Goal: Information Seeking & Learning: Find contact information

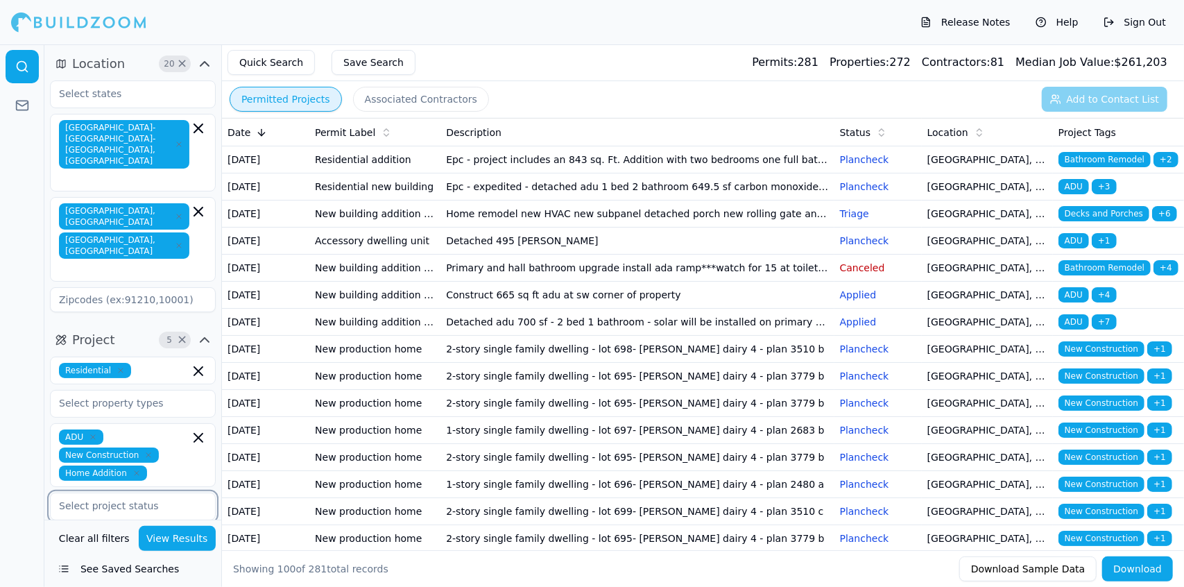
click at [175, 493] on input "text" at bounding box center [124, 505] width 147 height 25
click at [158, 537] on div "Issued" at bounding box center [132, 548] width 159 height 22
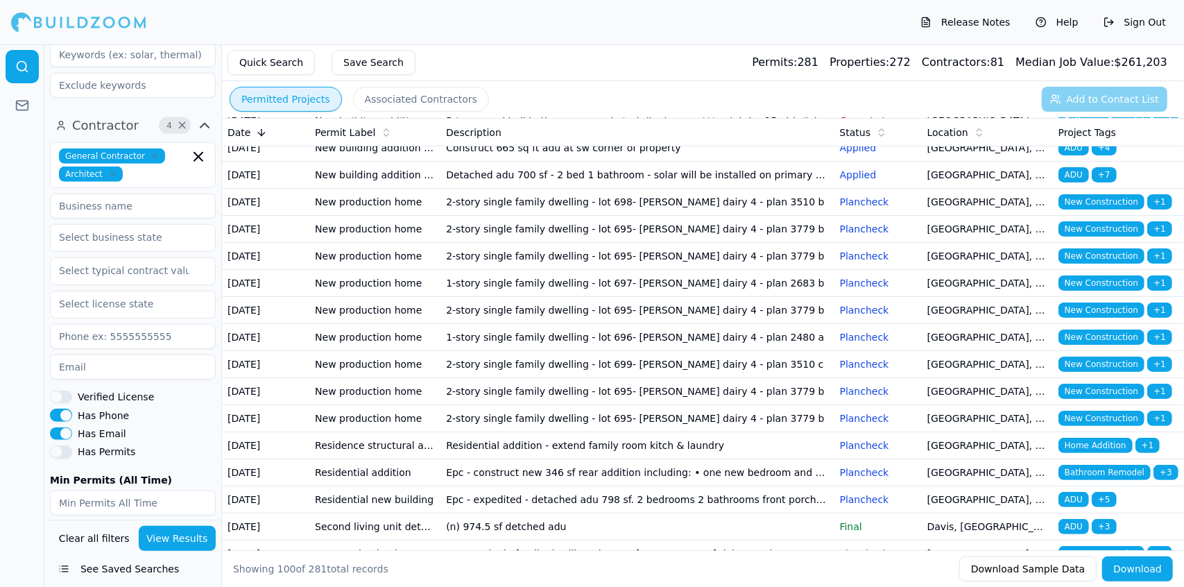
scroll to position [566, 0]
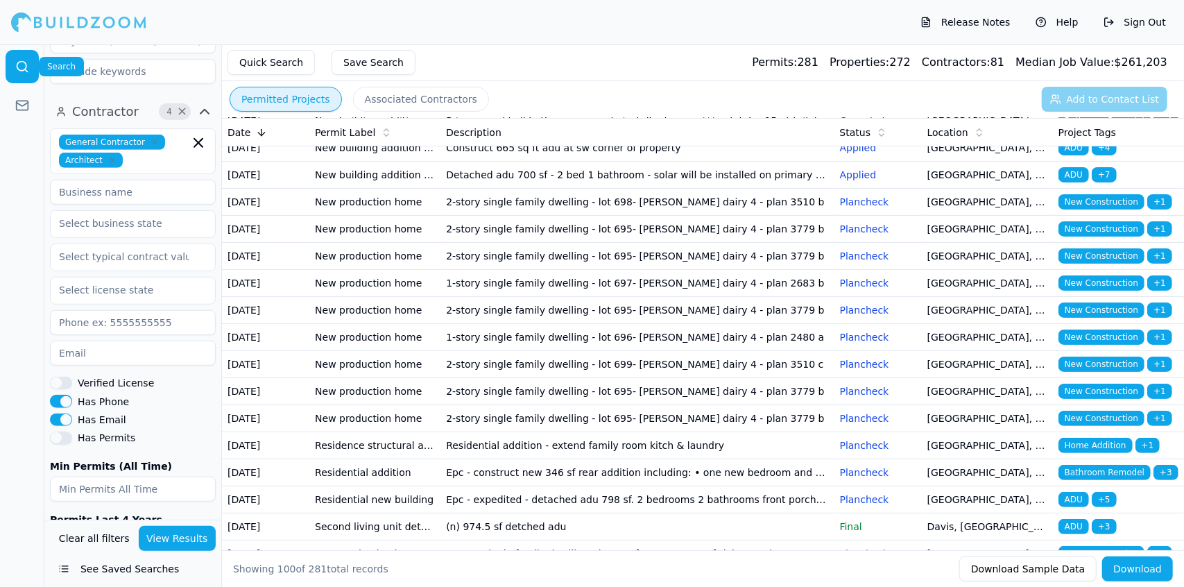
click at [15, 60] on icon at bounding box center [22, 67] width 14 height 14
click at [279, 59] on button "Quick Search" at bounding box center [271, 62] width 87 height 25
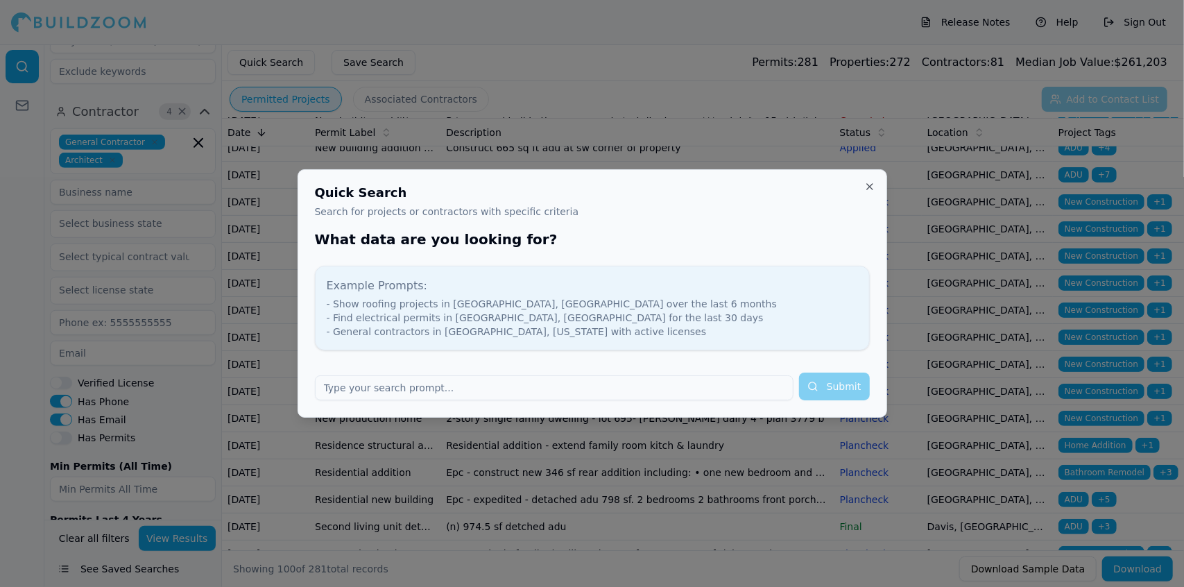
click at [841, 382] on form "Submit" at bounding box center [592, 387] width 555 height 28
click at [834, 384] on form "Submit" at bounding box center [592, 387] width 555 height 28
click at [868, 186] on button "Close" at bounding box center [870, 186] width 11 height 11
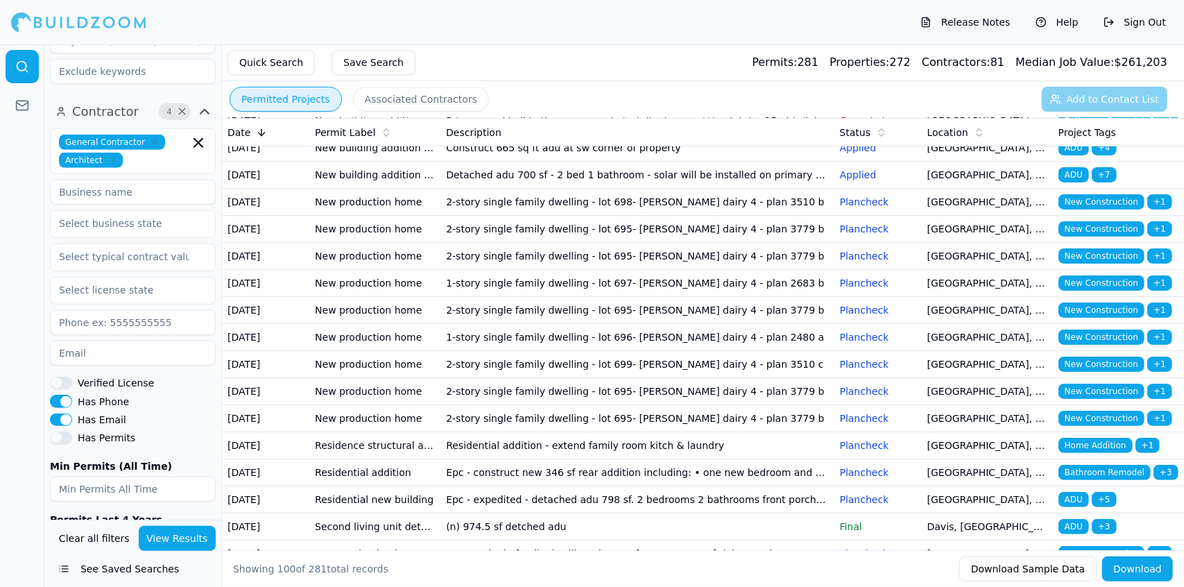
click at [182, 557] on button "See Saved Searches" at bounding box center [133, 569] width 166 height 25
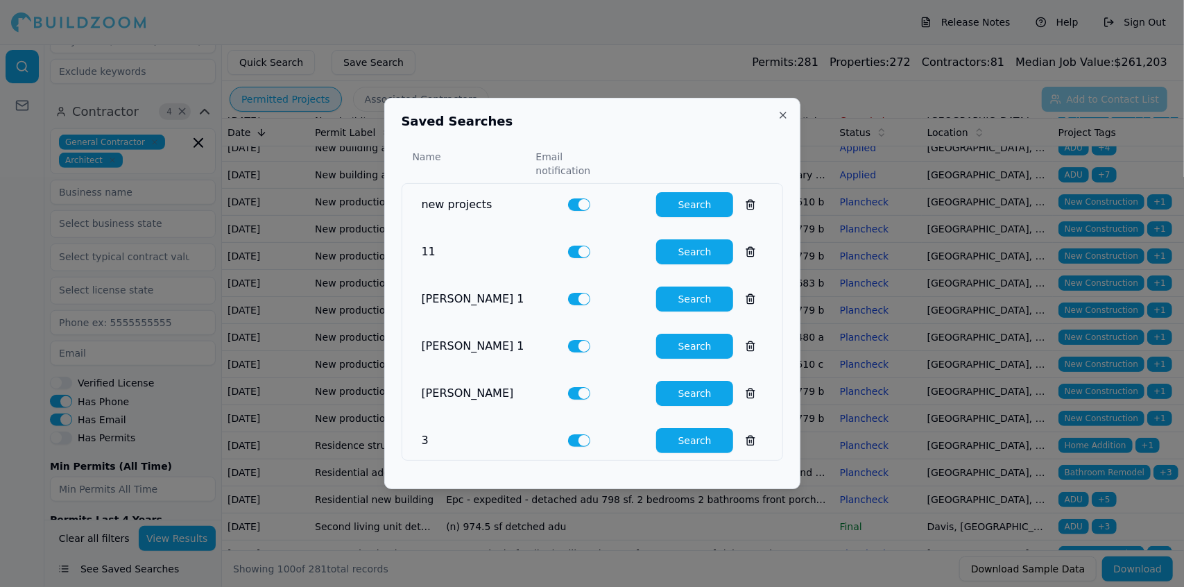
click at [671, 202] on button "Search" at bounding box center [694, 204] width 77 height 25
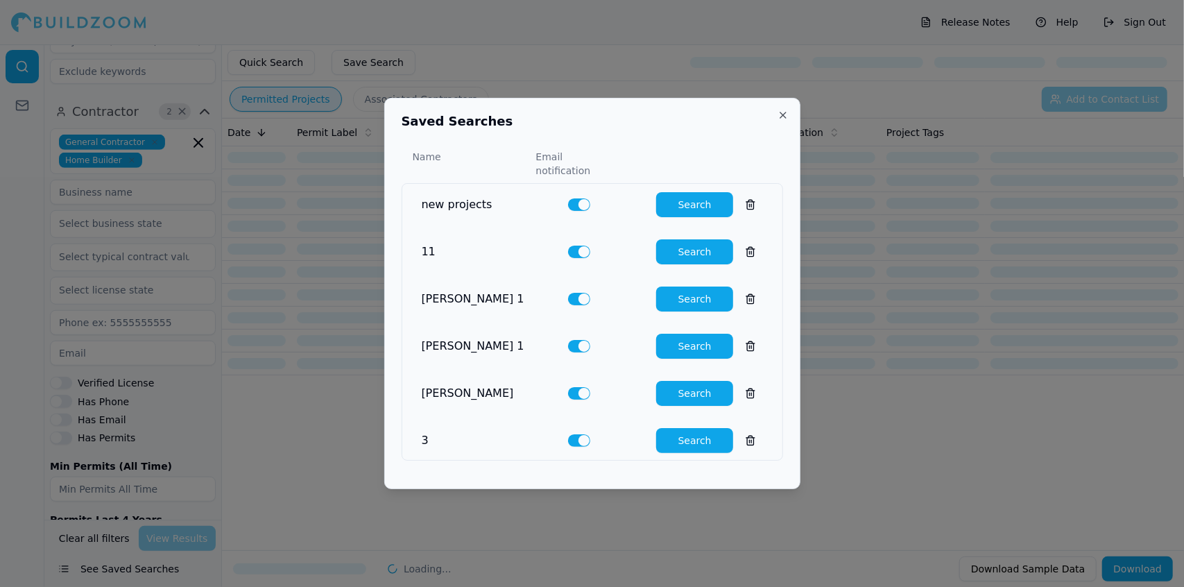
scroll to position [602, 0]
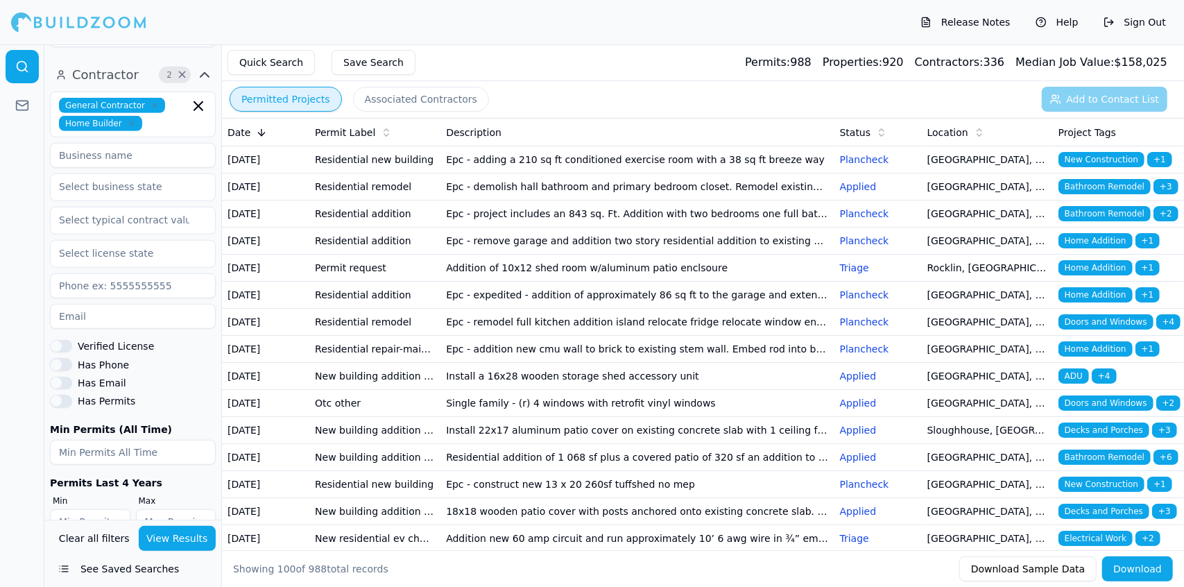
click at [756, 168] on td "Epc - adding a 210 sq ft conditioned exercise room with a 38 sq ft breeze way" at bounding box center [637, 159] width 393 height 27
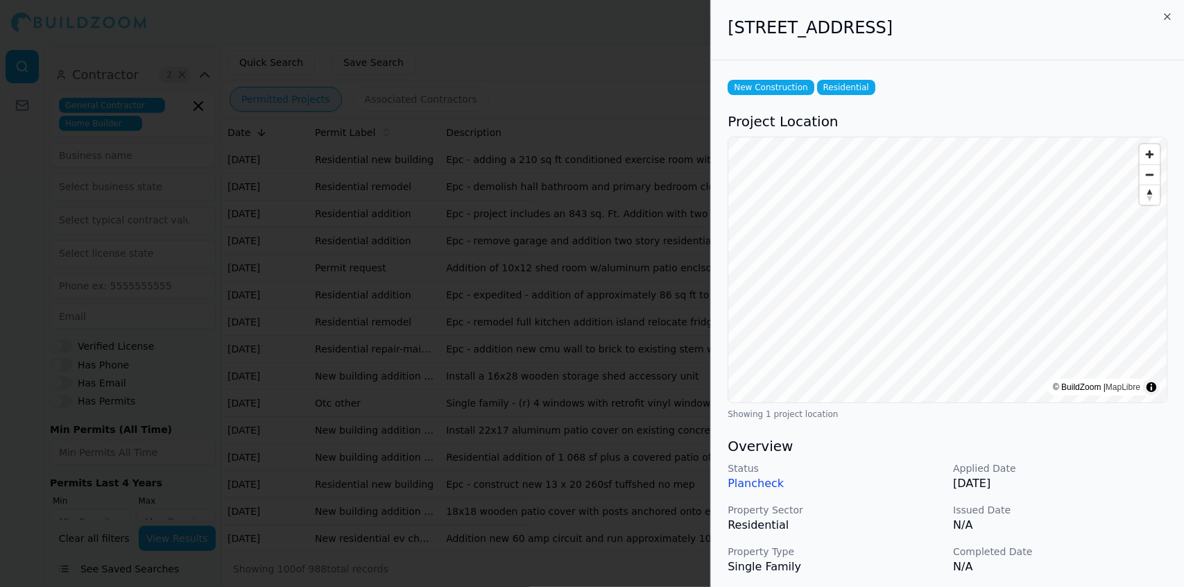
click at [678, 178] on div at bounding box center [592, 293] width 1184 height 587
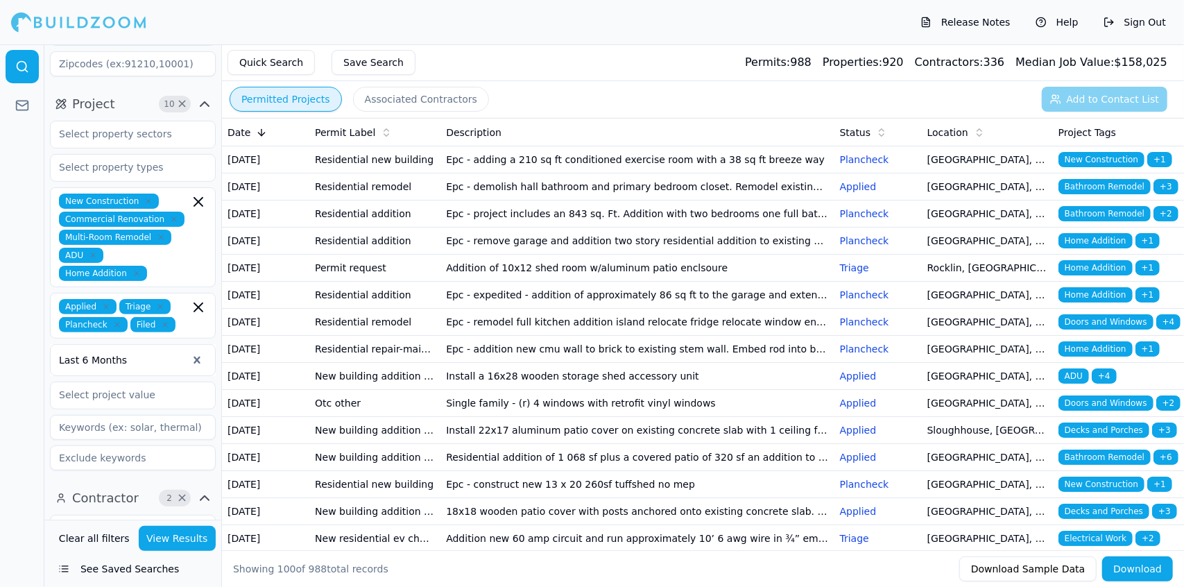
scroll to position [0, 0]
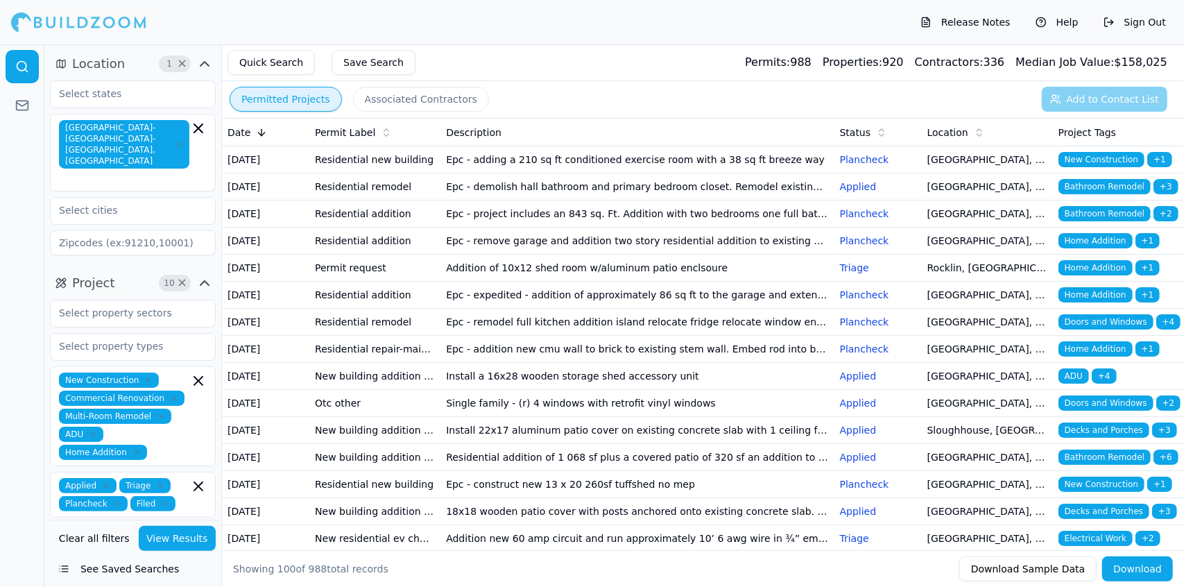
click at [117, 521] on div "Clear all filters View Results See Saved Searches" at bounding box center [132, 553] width 177 height 67
click at [15, 56] on link at bounding box center [22, 66] width 33 height 33
click at [62, 60] on icon "button" at bounding box center [61, 63] width 11 height 11
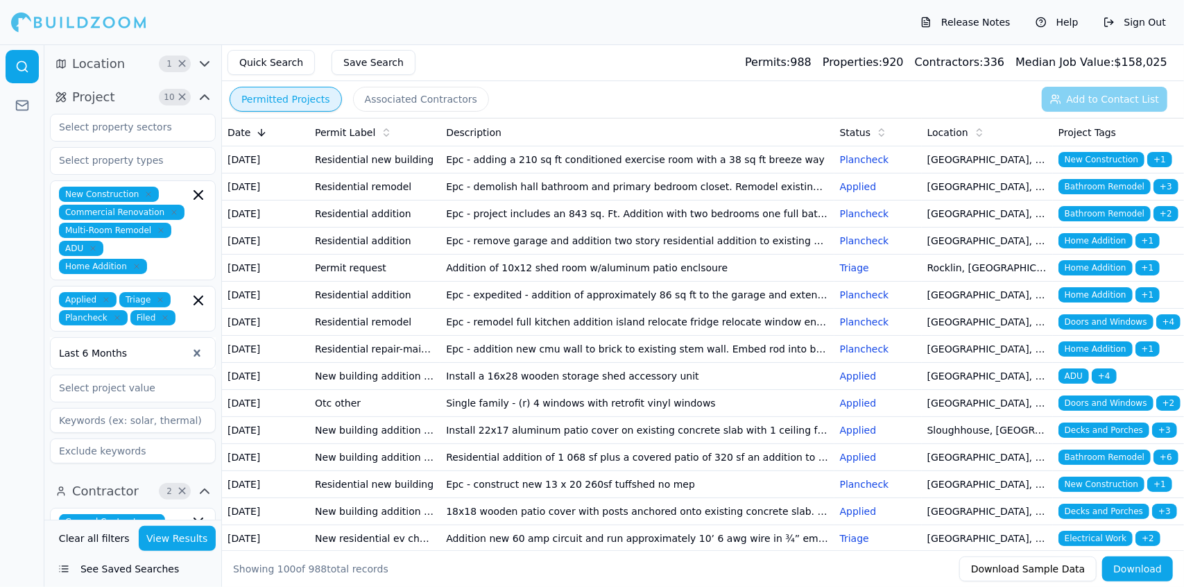
click at [207, 62] on icon "button" at bounding box center [204, 64] width 17 height 17
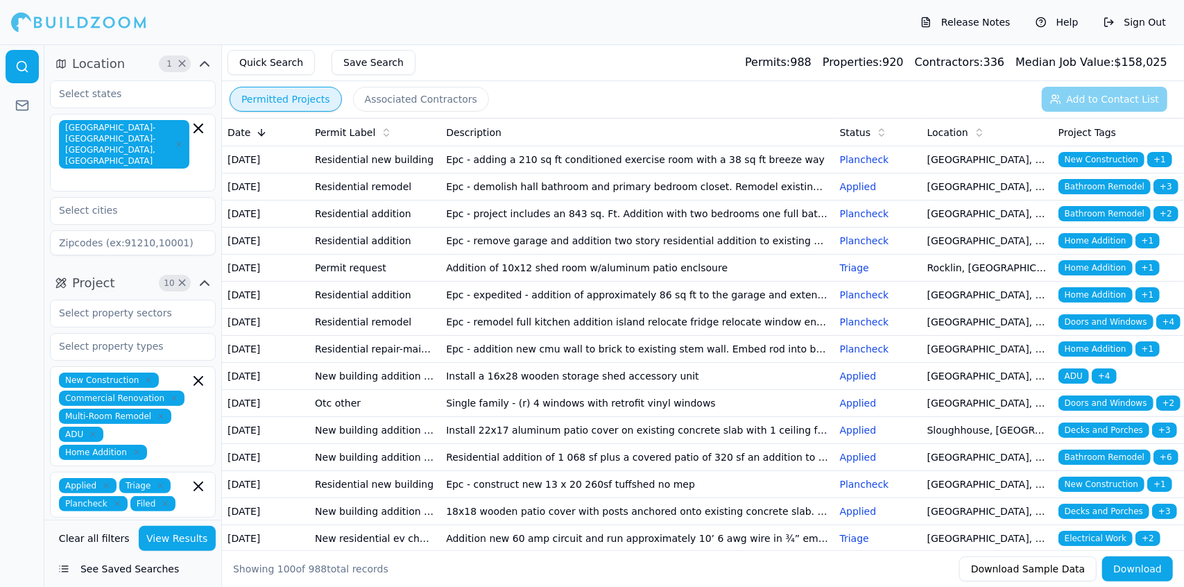
click at [207, 62] on icon "button" at bounding box center [204, 64] width 17 height 17
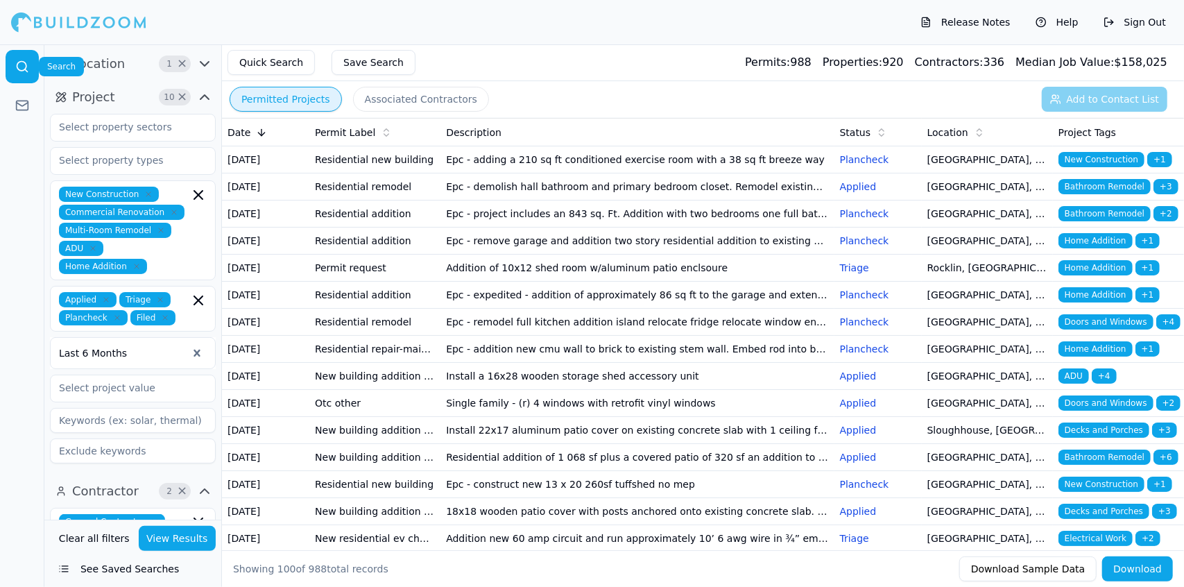
click at [17, 63] on circle at bounding box center [21, 66] width 9 height 9
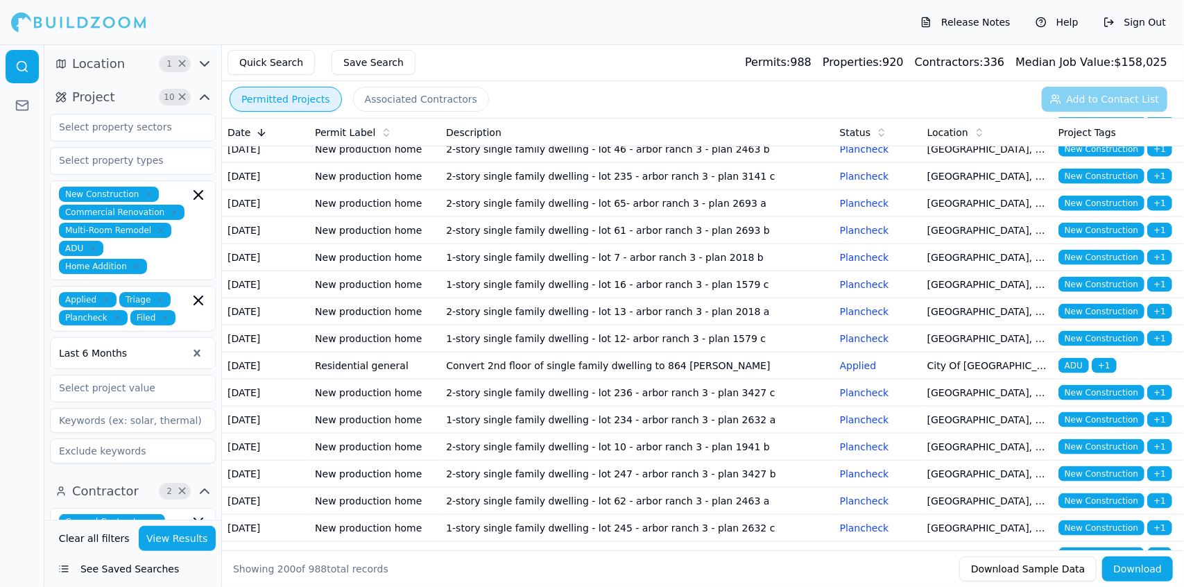
scroll to position [4748, 0]
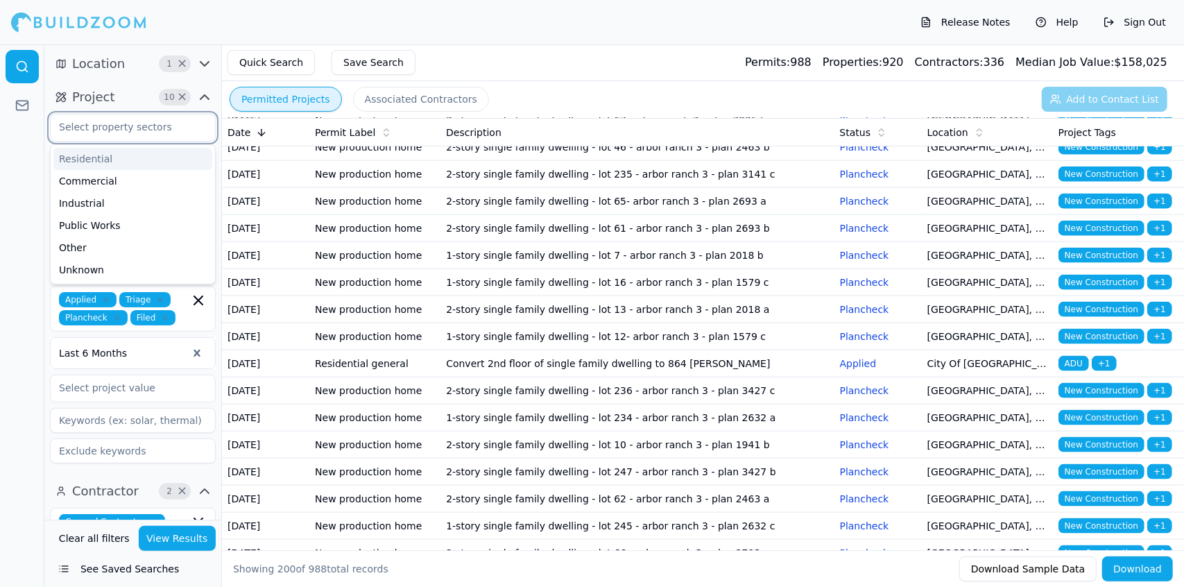
click at [92, 128] on input "text" at bounding box center [124, 126] width 147 height 25
click at [103, 152] on div "Residential" at bounding box center [132, 159] width 159 height 22
click at [204, 64] on icon "button" at bounding box center [205, 64] width 8 height 4
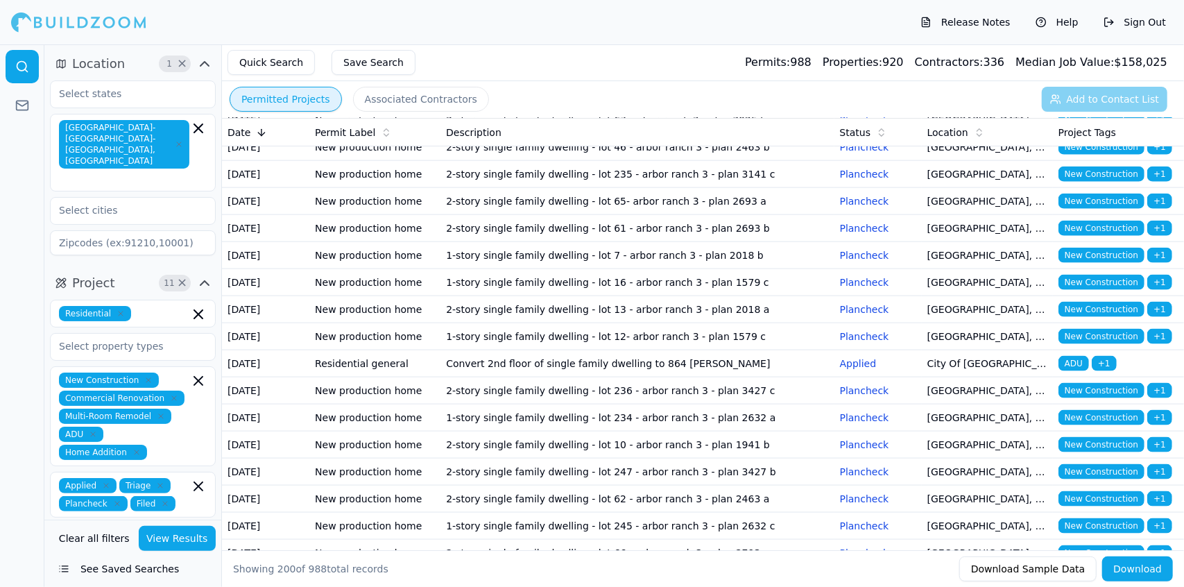
click at [204, 64] on icon "button" at bounding box center [204, 64] width 17 height 17
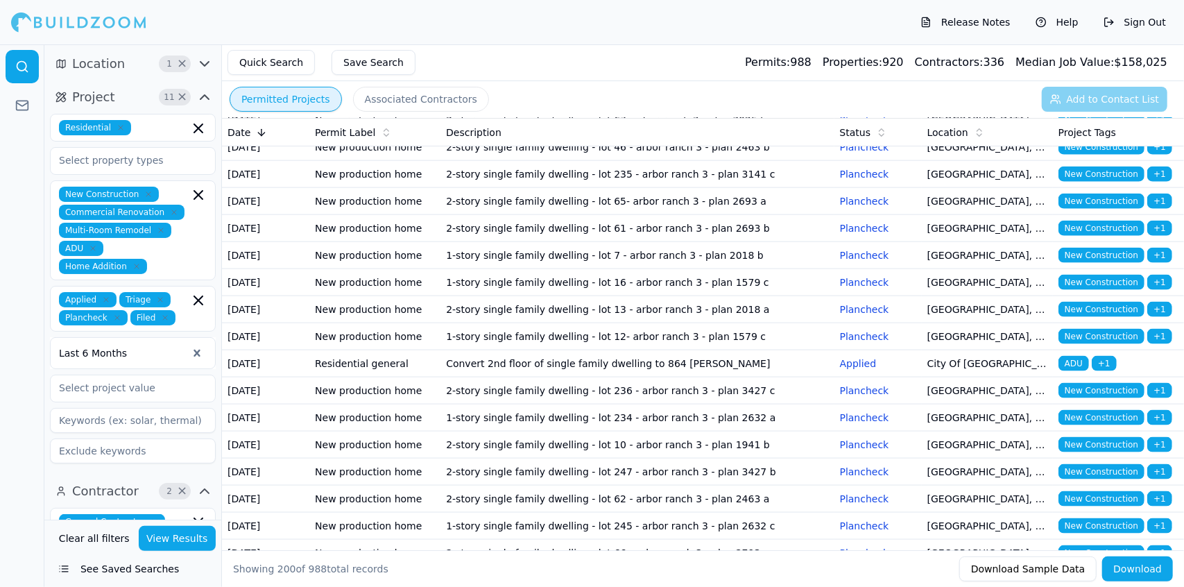
click at [208, 96] on icon "button" at bounding box center [204, 97] width 17 height 17
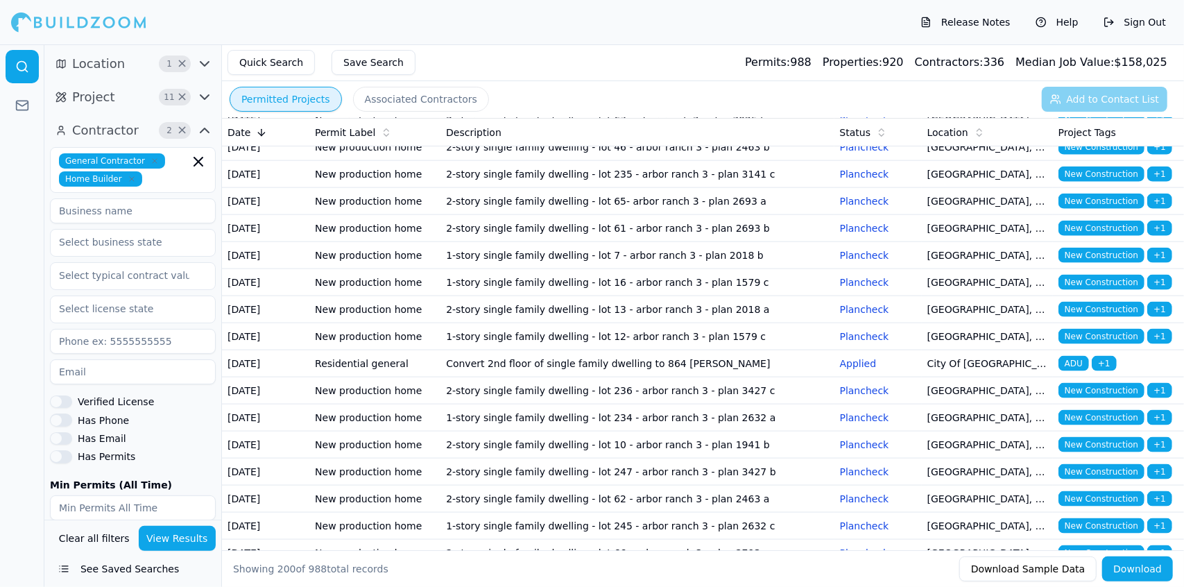
click at [207, 131] on icon "button" at bounding box center [205, 130] width 8 height 4
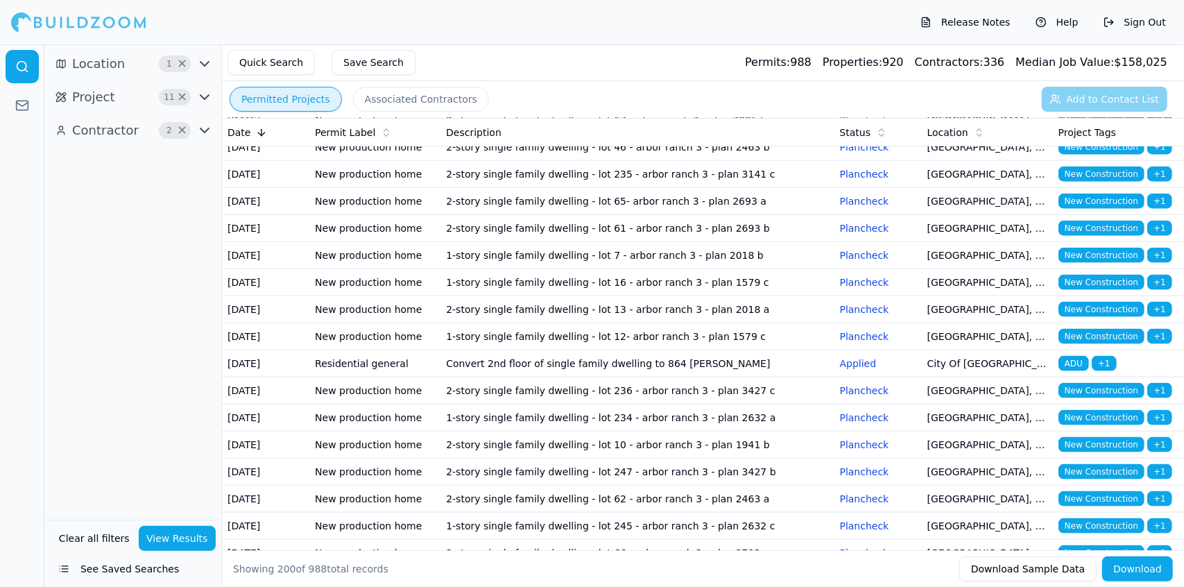
click at [207, 131] on icon "button" at bounding box center [205, 130] width 8 height 4
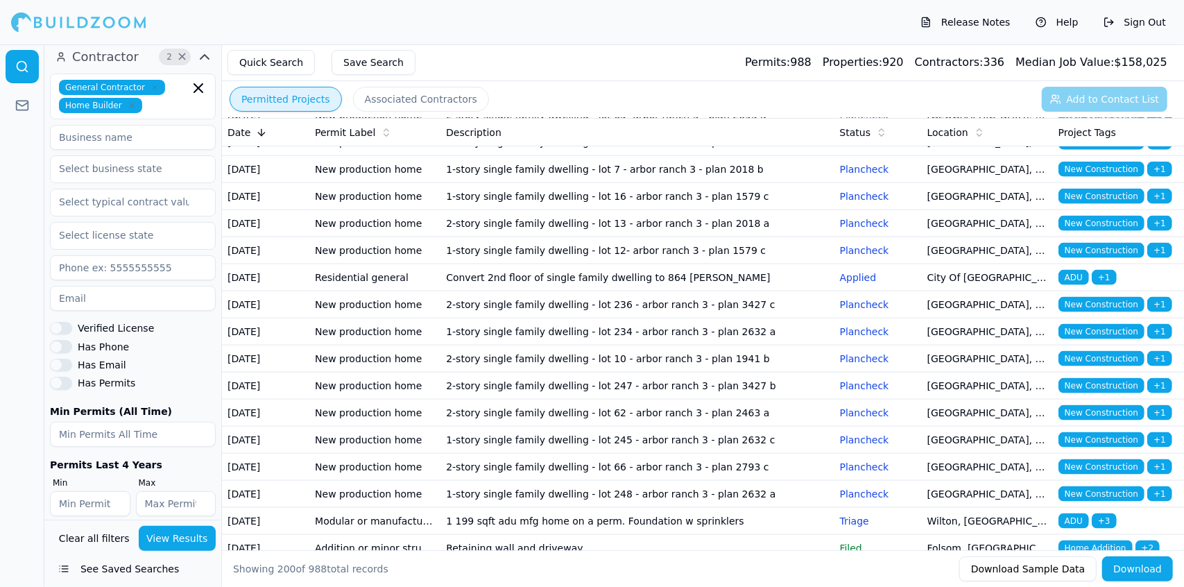
scroll to position [85, 0]
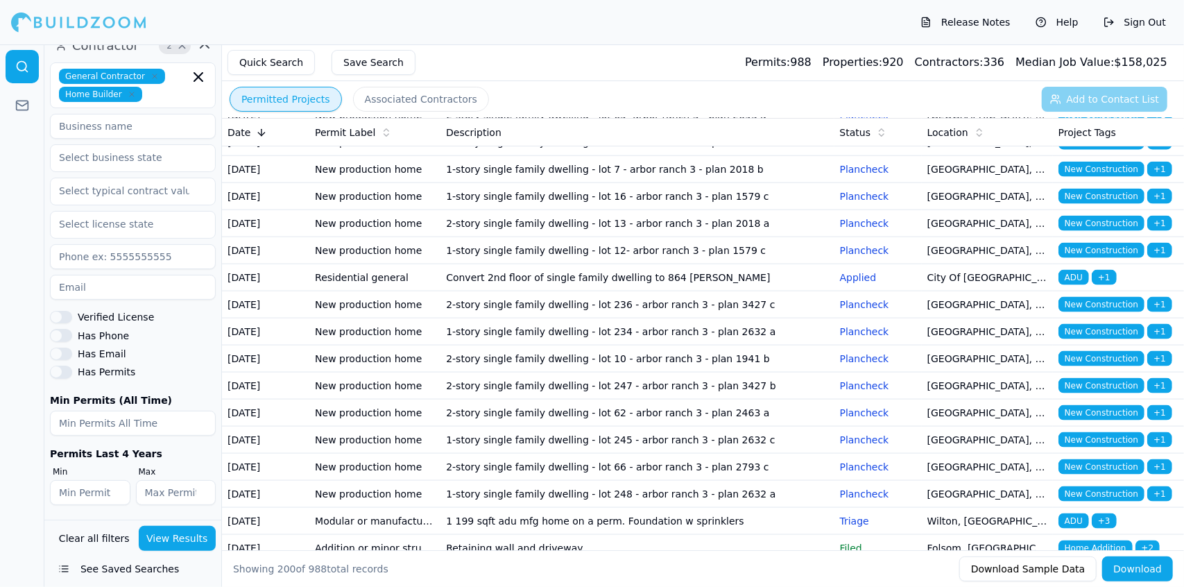
click at [67, 354] on button "Has Email" at bounding box center [61, 354] width 22 height 12
click at [67, 332] on button "Has Phone" at bounding box center [61, 335] width 22 height 12
click at [67, 371] on button "Has Permits" at bounding box center [61, 372] width 22 height 12
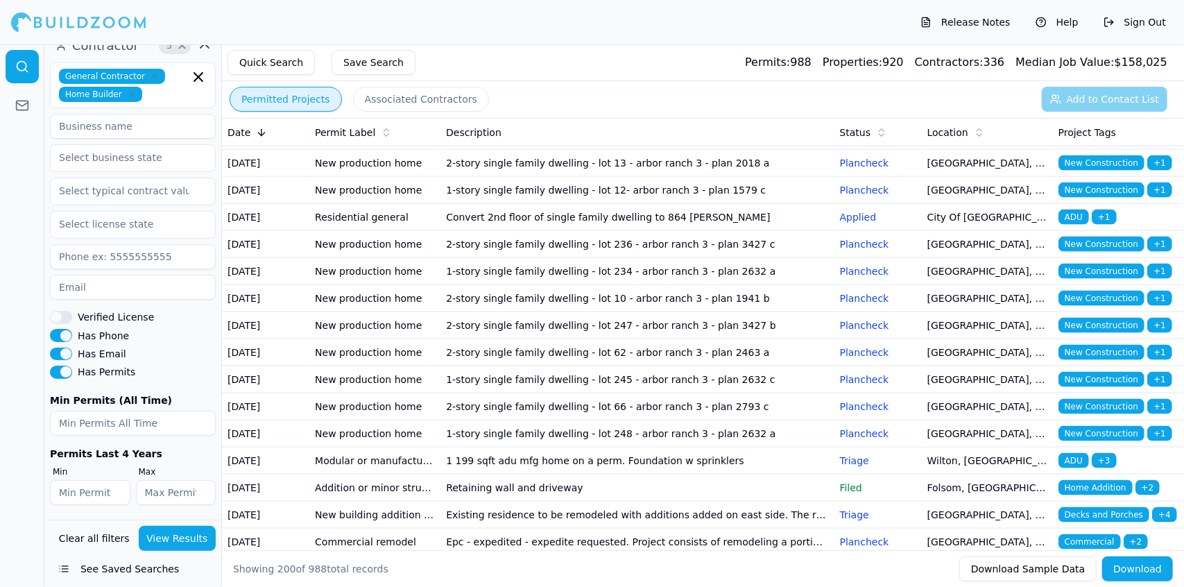
scroll to position [4896, 0]
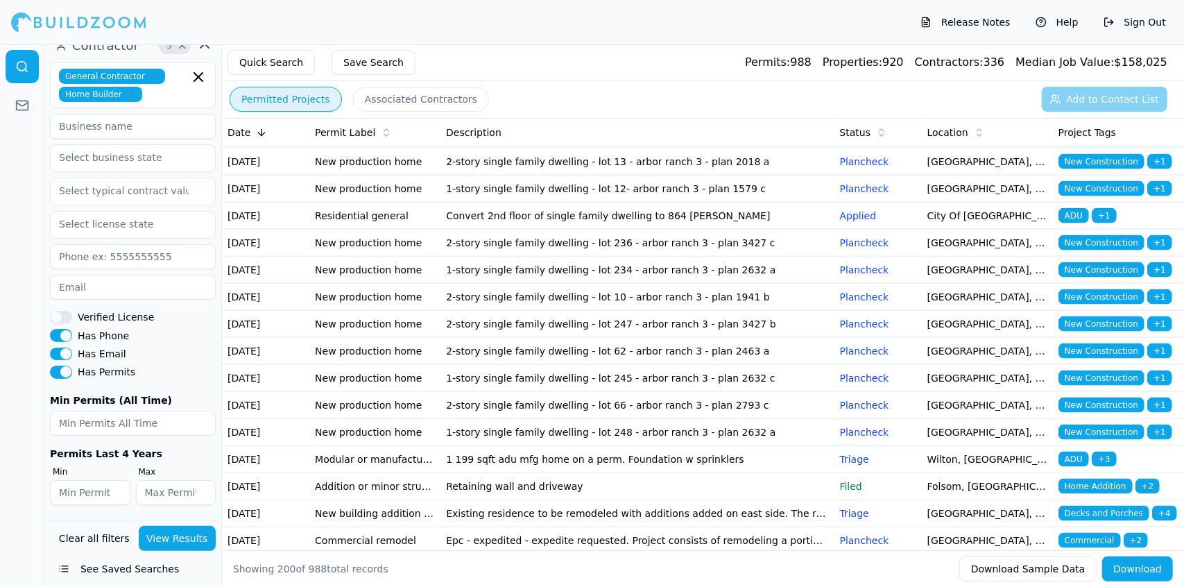
click at [156, 532] on button "View Results" at bounding box center [178, 538] width 78 height 25
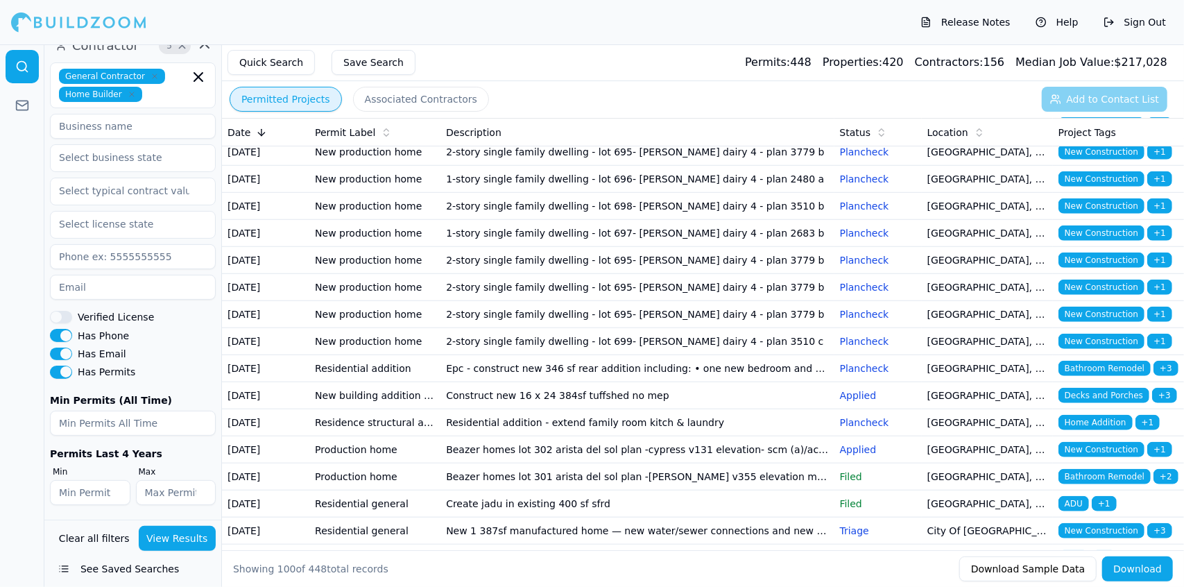
scroll to position [817, 0]
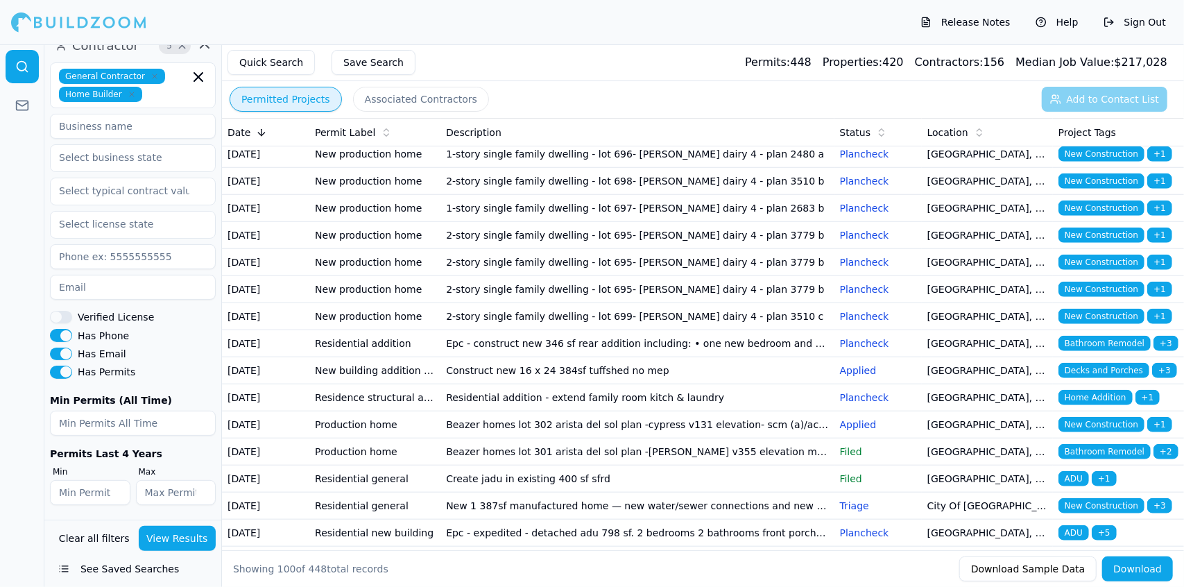
click at [544, 33] on td "1- story 6 362 sf custom home w/attached garage" at bounding box center [637, 19] width 393 height 27
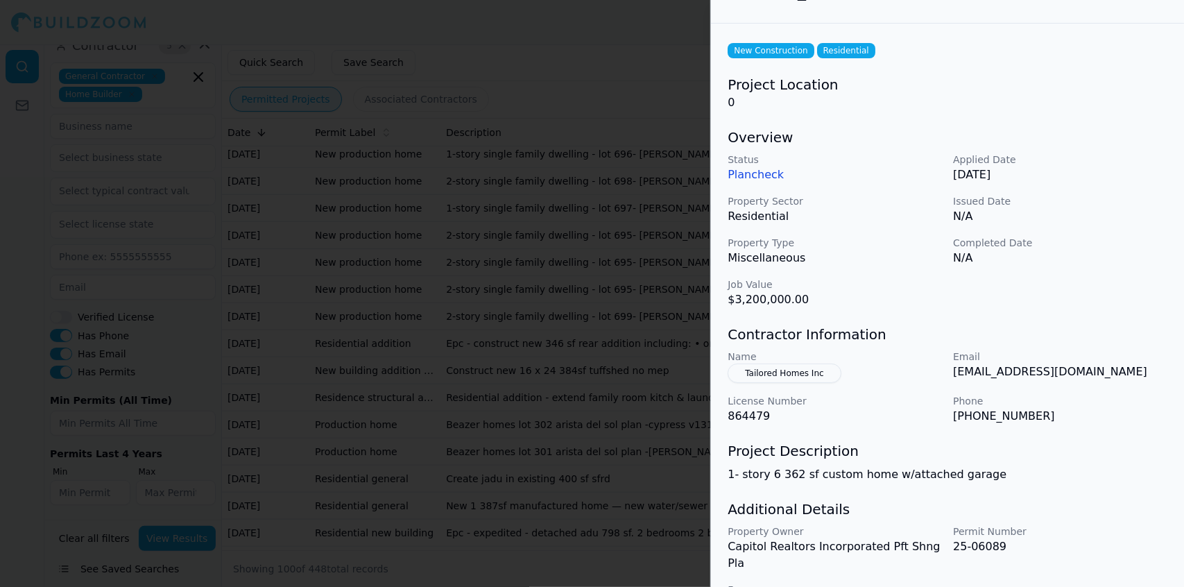
scroll to position [62, 0]
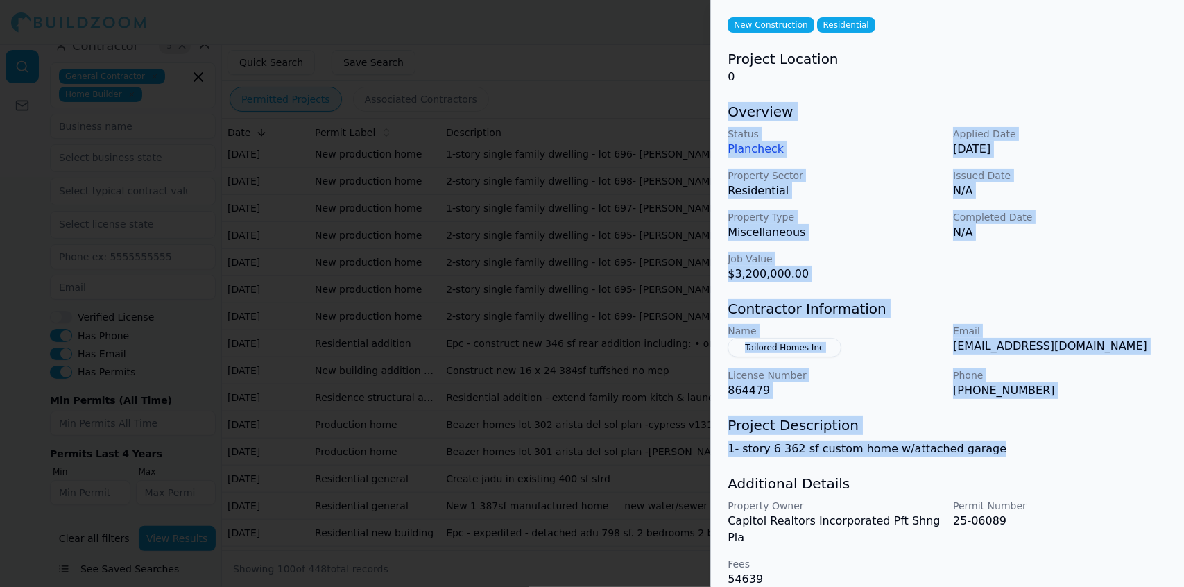
drag, startPoint x: 995, startPoint y: 443, endPoint x: 717, endPoint y: 111, distance: 433.0
click at [717, 111] on div "New Construction Residential Project Location 0 Overview Status Plancheck Appli…" at bounding box center [947, 301] width 473 height 606
copy div "Overview Status Plancheck Applied Date [DATE] Property Sector Residential Issue…"
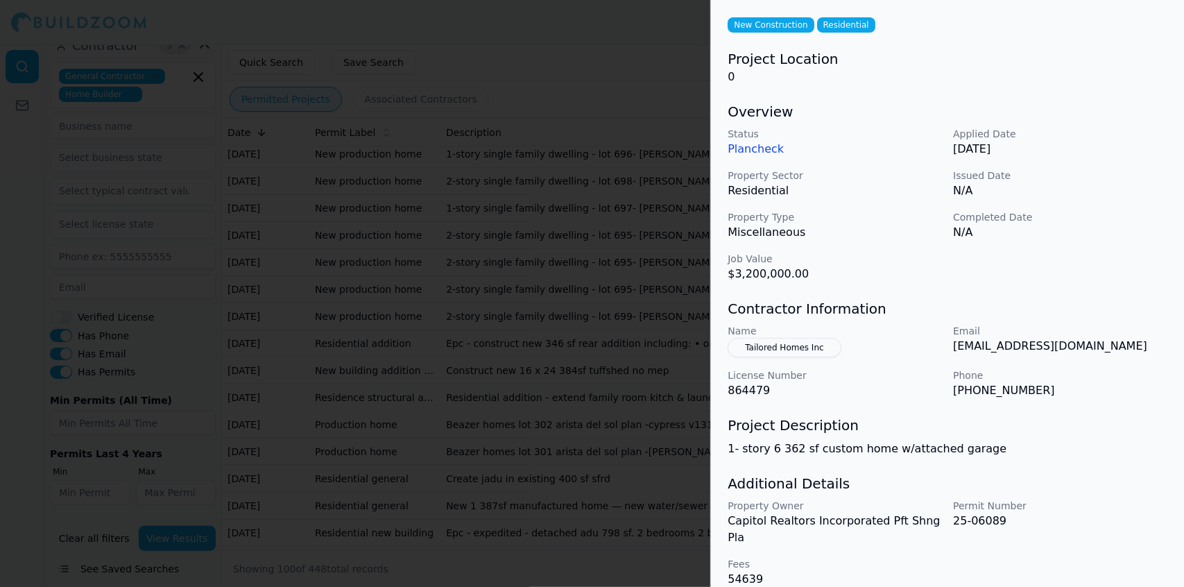
click at [551, 56] on div at bounding box center [592, 293] width 1184 height 587
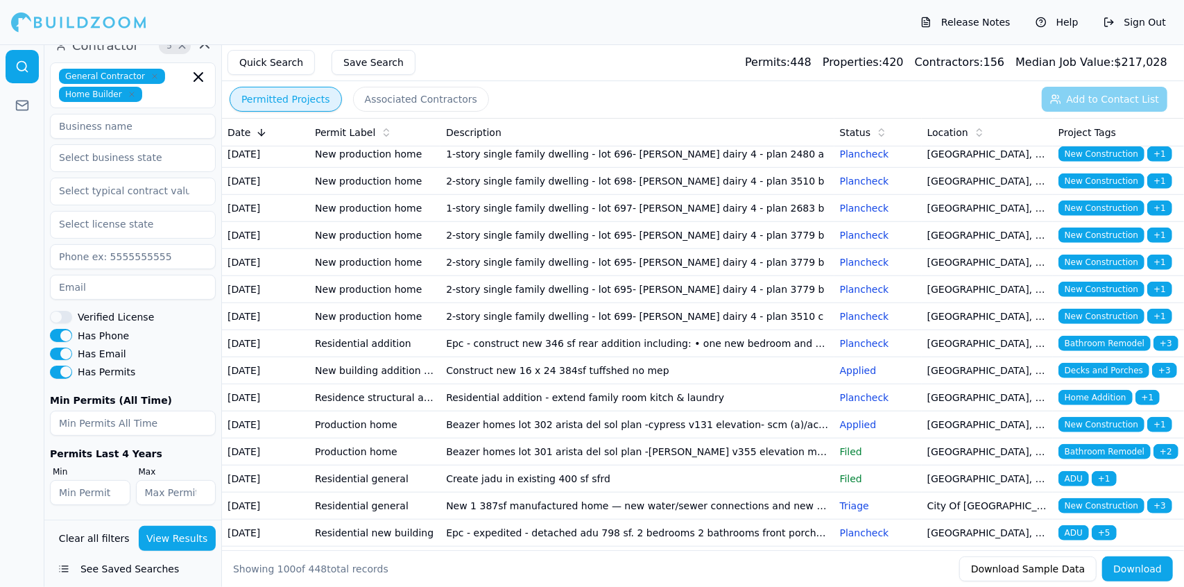
click at [647, 33] on td "1- story 6 362 sf custom home w/attached garage" at bounding box center [637, 19] width 393 height 27
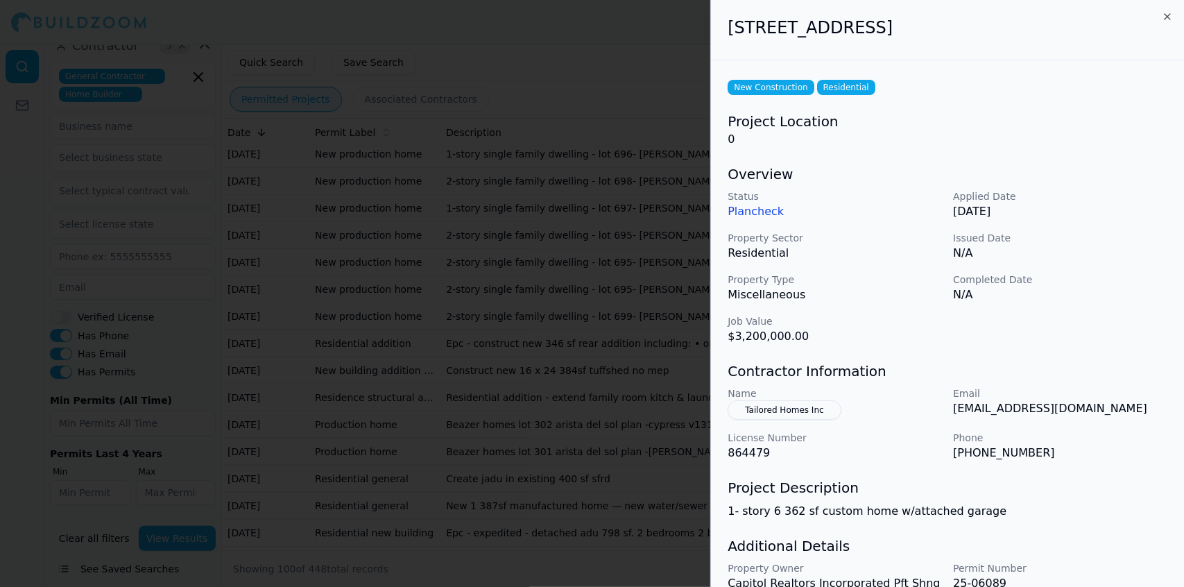
drag, startPoint x: 808, startPoint y: 409, endPoint x: 795, endPoint y: 409, distance: 13.9
click at [795, 409] on button "Tailored Homes Inc" at bounding box center [784, 409] width 113 height 19
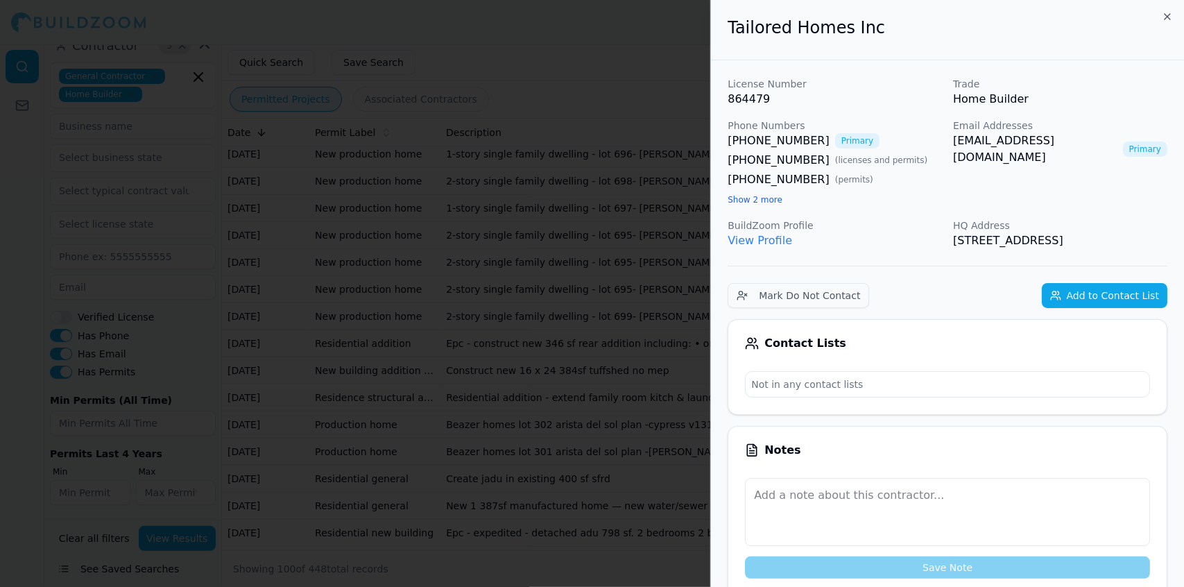
click at [630, 285] on div at bounding box center [592, 293] width 1184 height 587
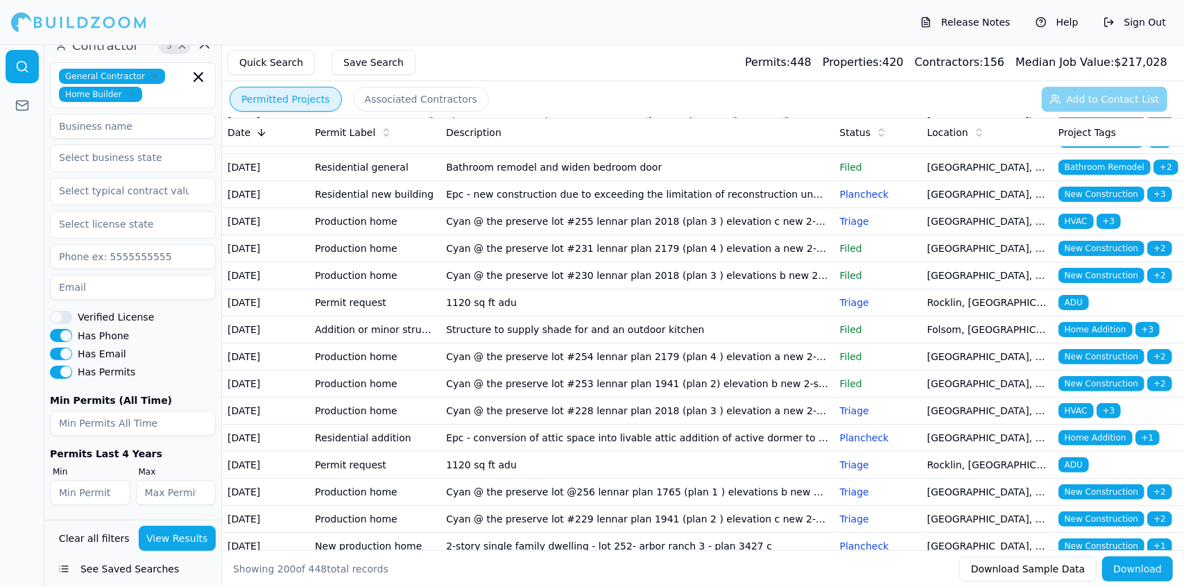
scroll to position [3730, 0]
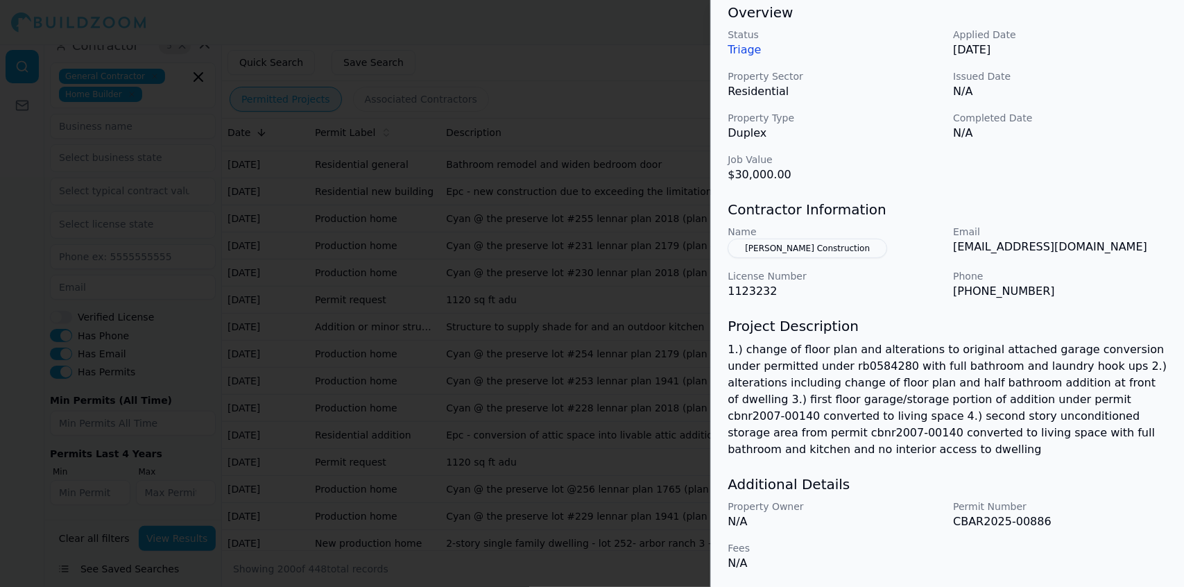
scroll to position [434, 0]
click at [809, 244] on button "[PERSON_NAME] Construction" at bounding box center [808, 247] width 160 height 19
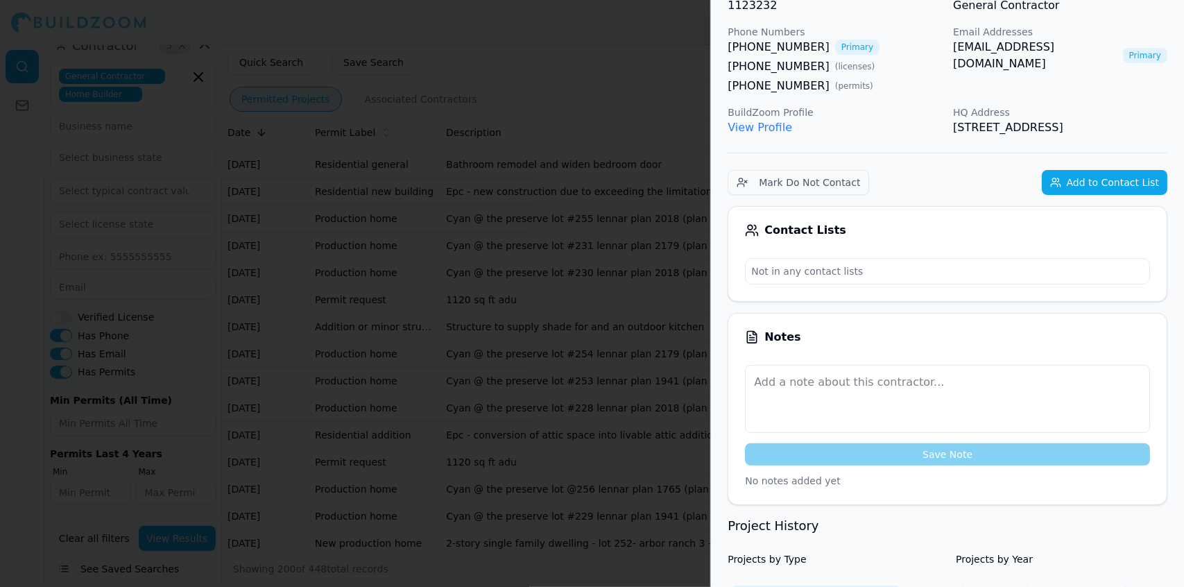
scroll to position [0, 0]
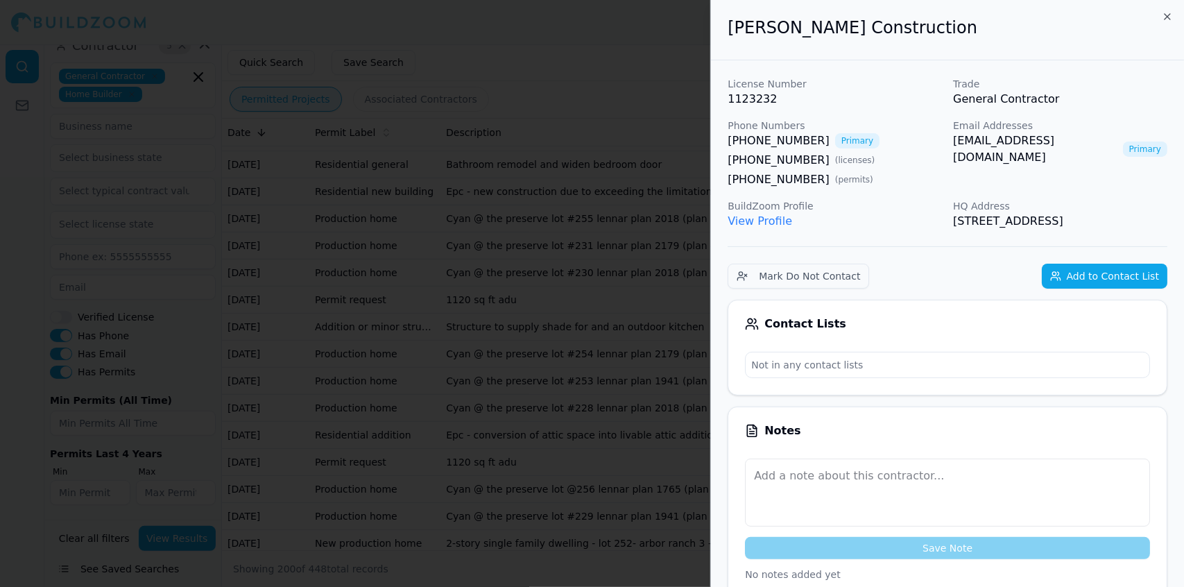
click at [625, 109] on div at bounding box center [592, 293] width 1184 height 587
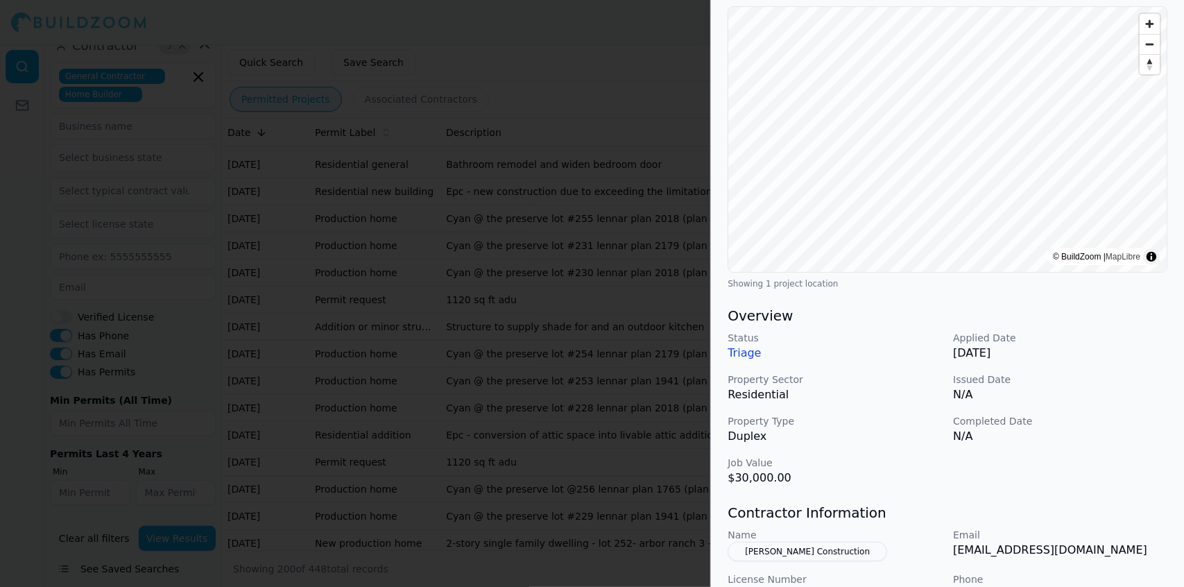
scroll to position [135, 0]
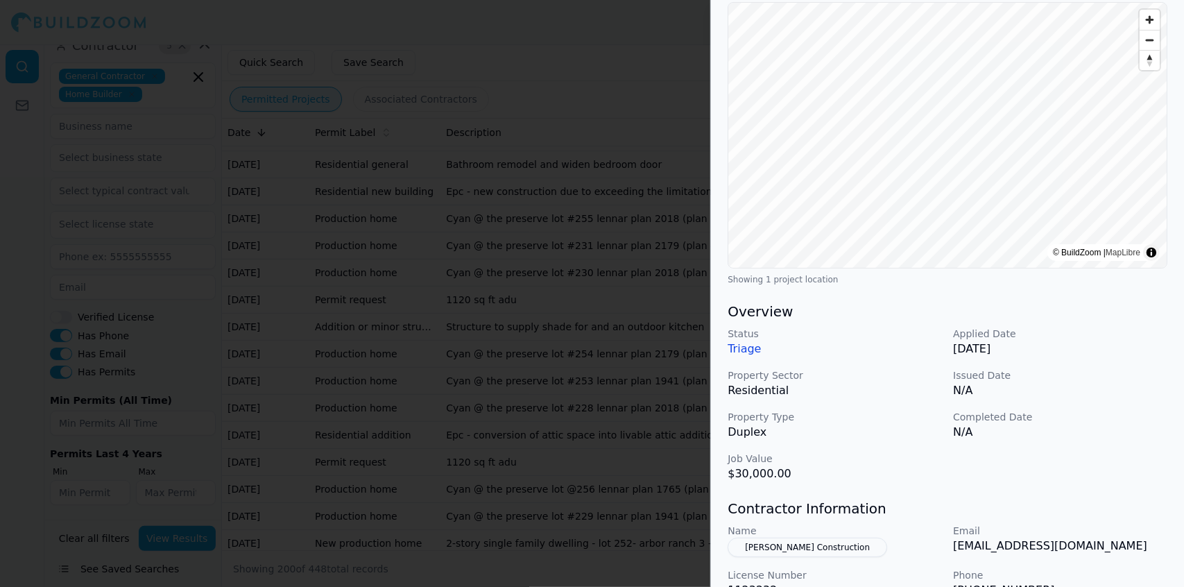
drag, startPoint x: 601, startPoint y: 365, endPoint x: 564, endPoint y: 353, distance: 38.6
click at [564, 353] on div at bounding box center [592, 293] width 1184 height 587
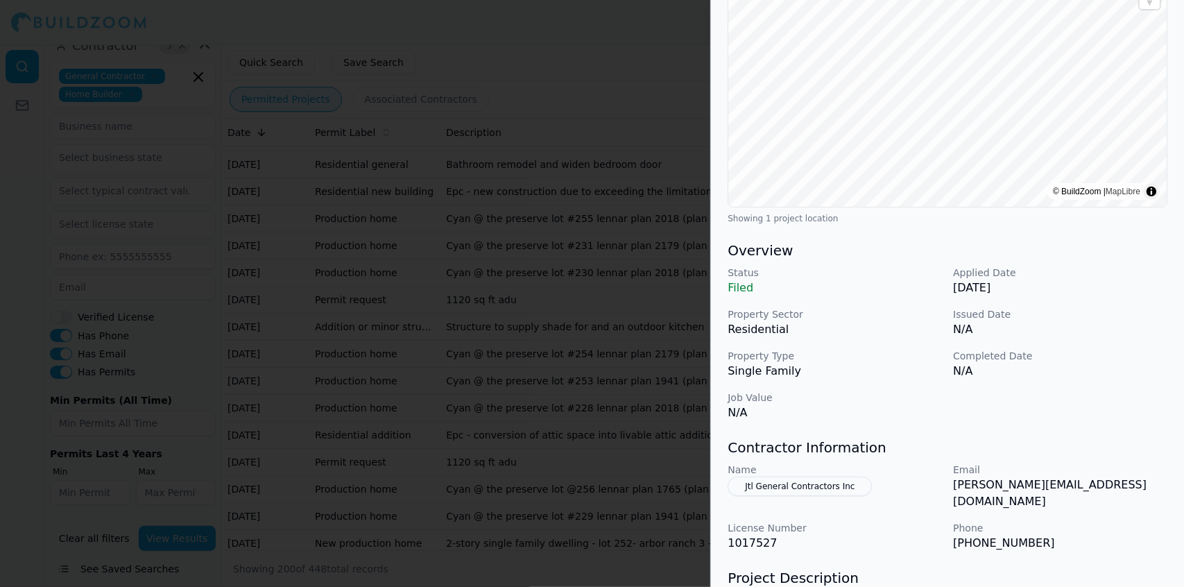
scroll to position [203, 0]
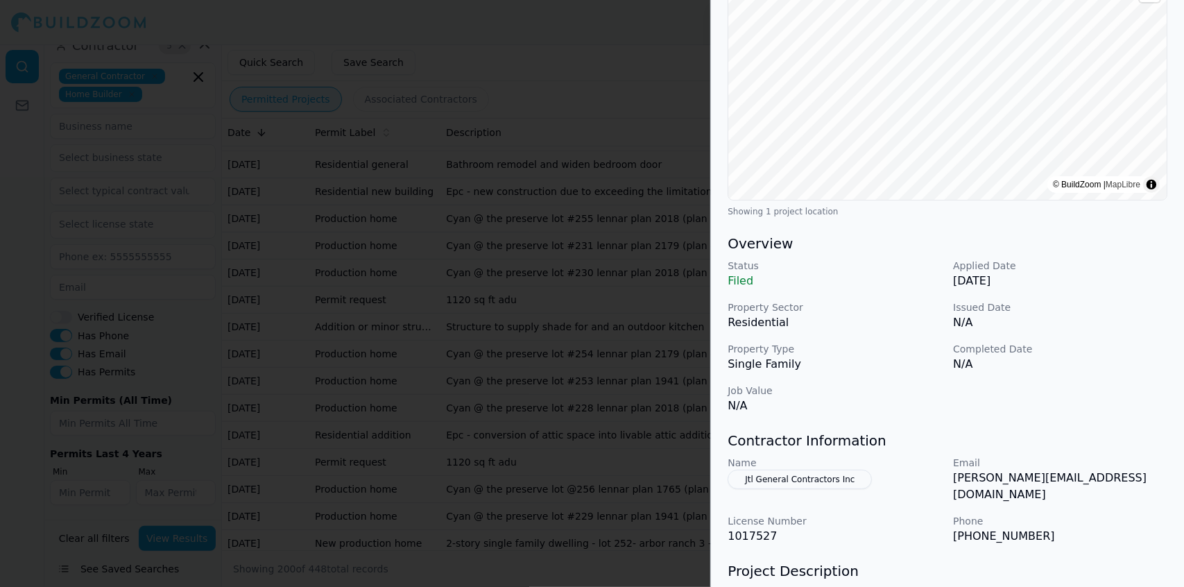
click at [518, 330] on div at bounding box center [592, 293] width 1184 height 587
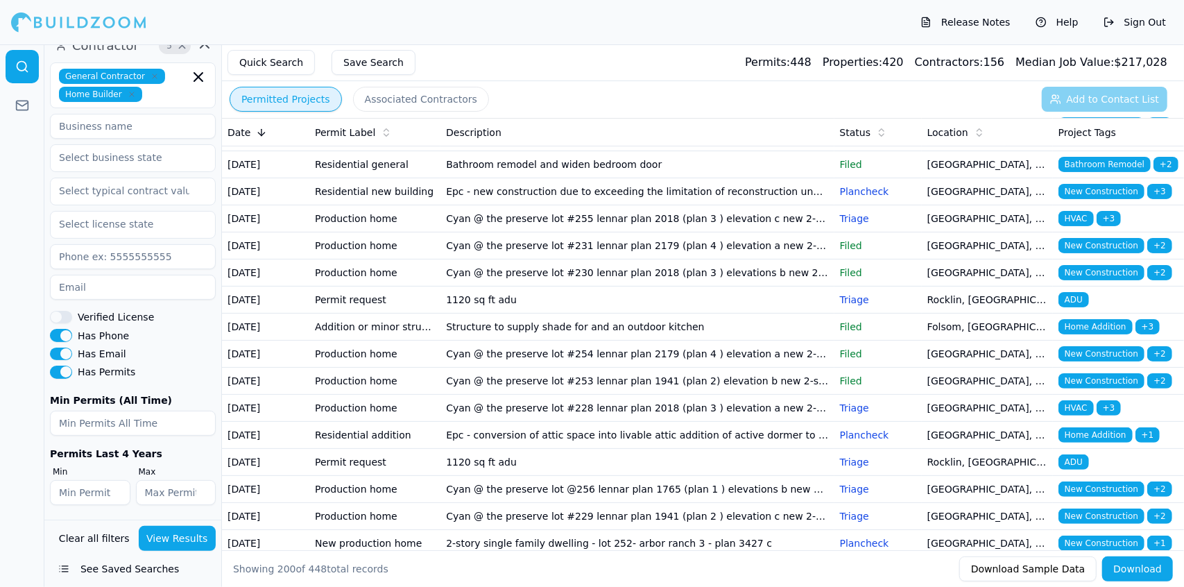
click at [602, 26] on div "Release Notes Help Sign Out" at bounding box center [592, 22] width 1184 height 44
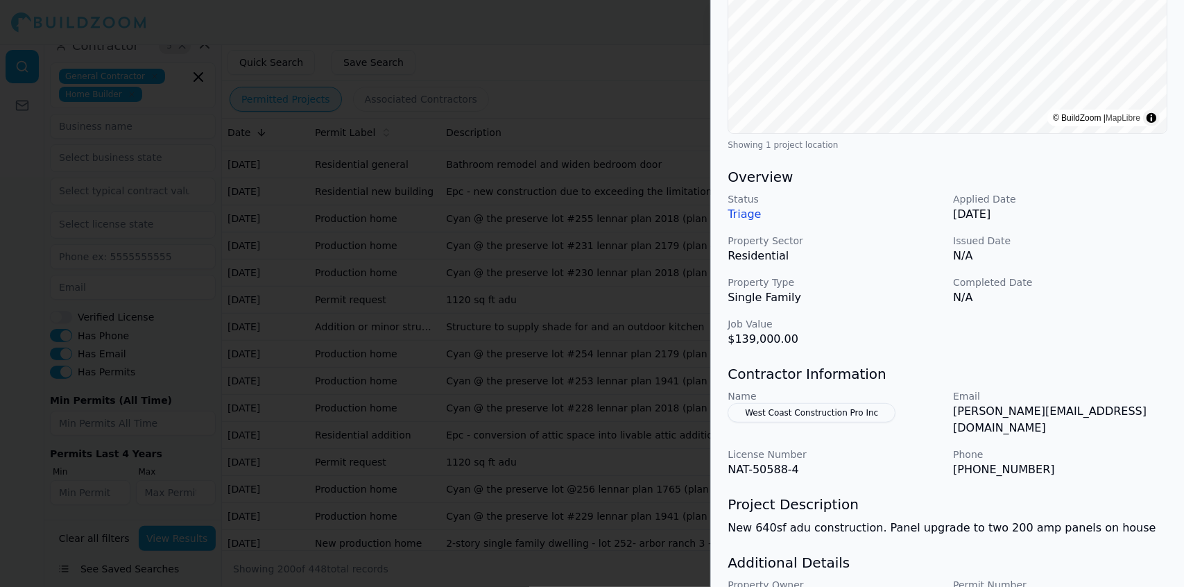
scroll to position [291, 0]
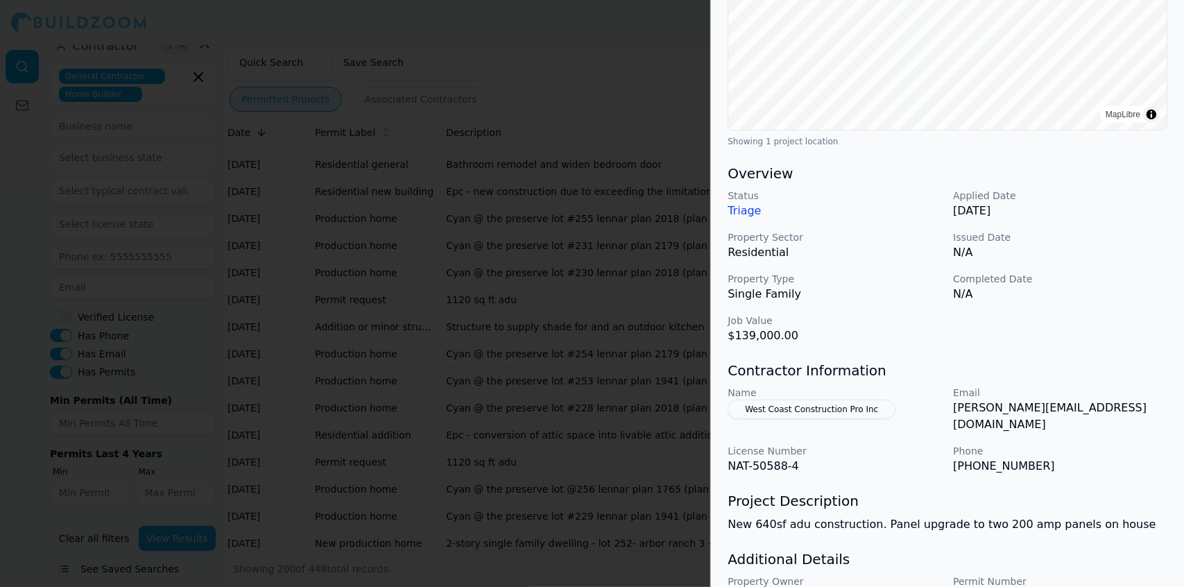
click at [523, 207] on div at bounding box center [592, 293] width 1184 height 587
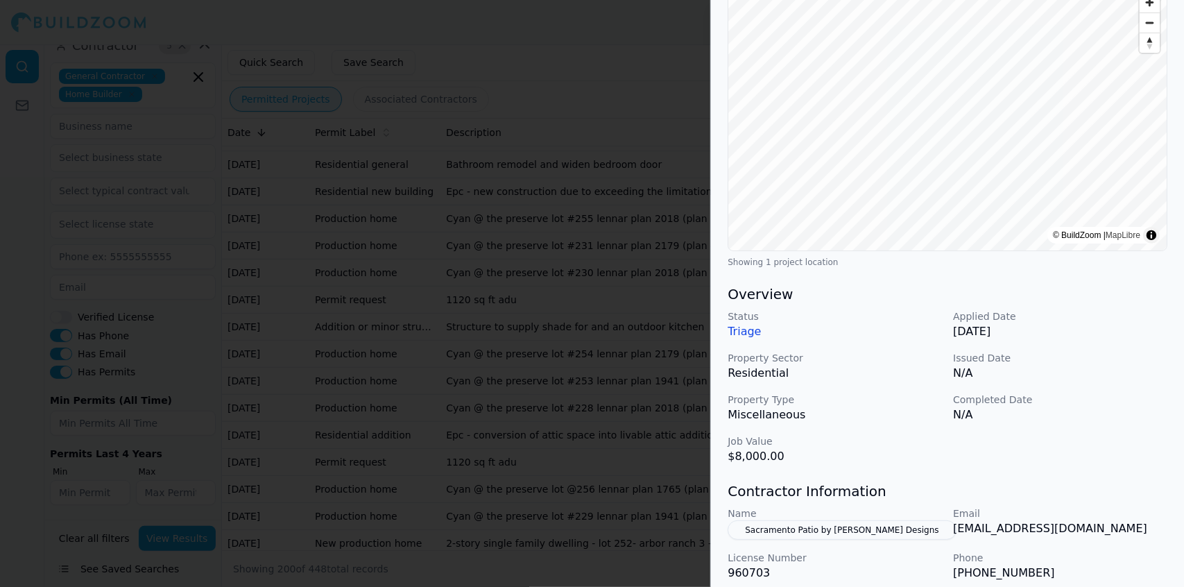
scroll to position [155, 0]
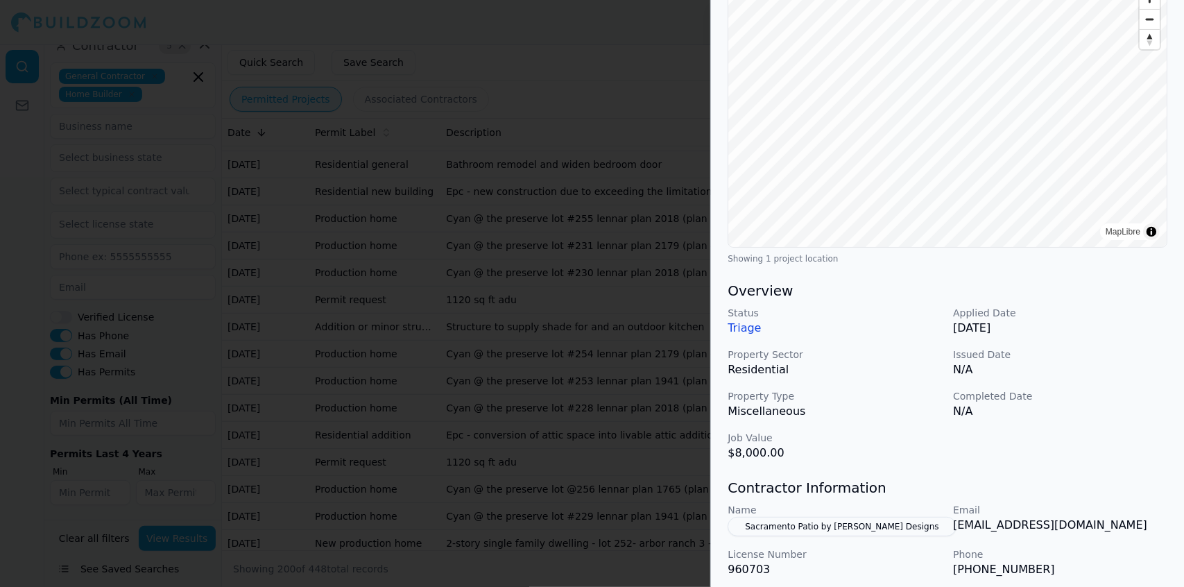
click at [522, 281] on div at bounding box center [592, 293] width 1184 height 587
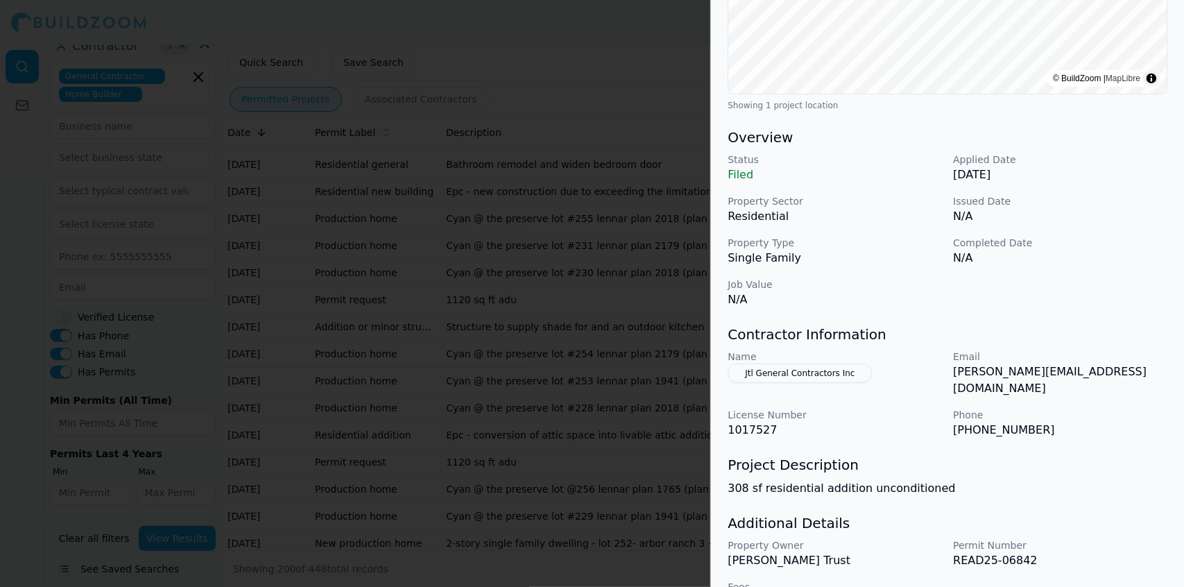
scroll to position [334, 0]
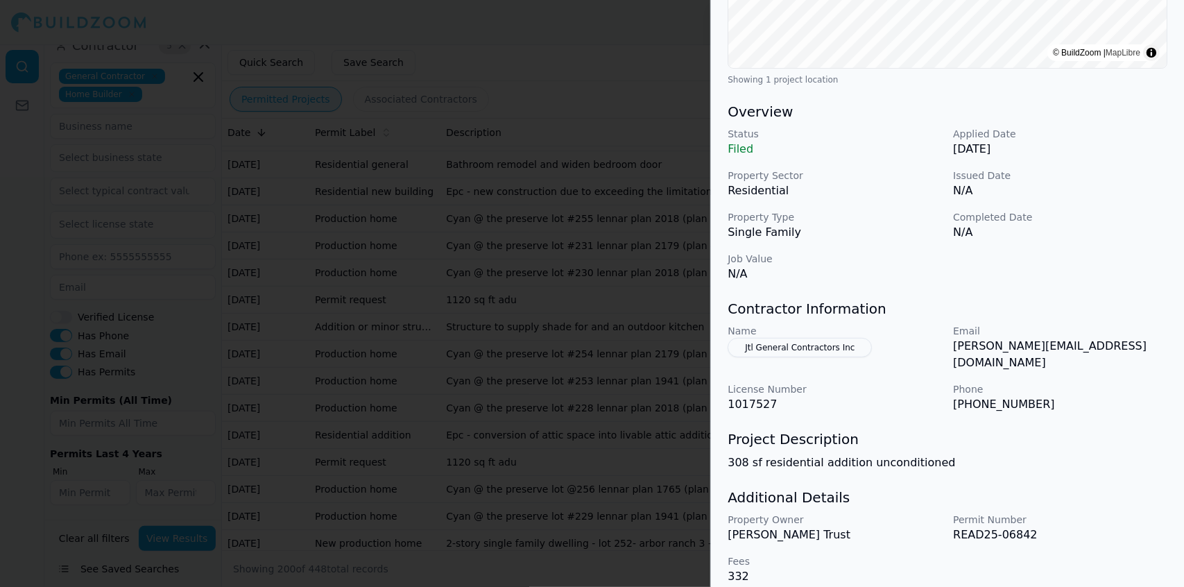
click at [552, 322] on div at bounding box center [592, 293] width 1184 height 587
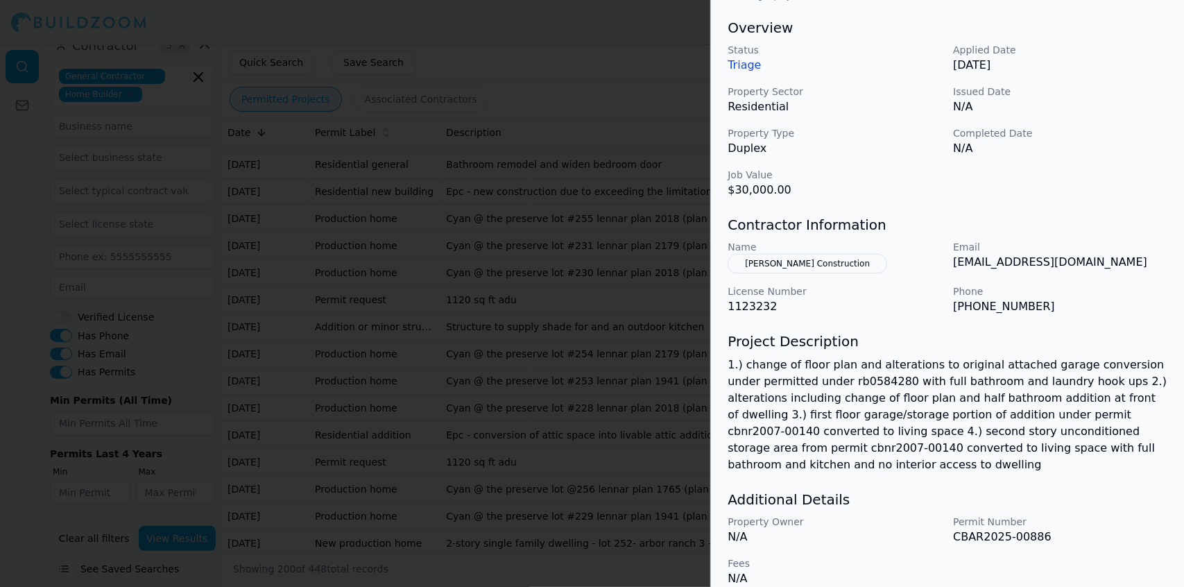
scroll to position [423, 0]
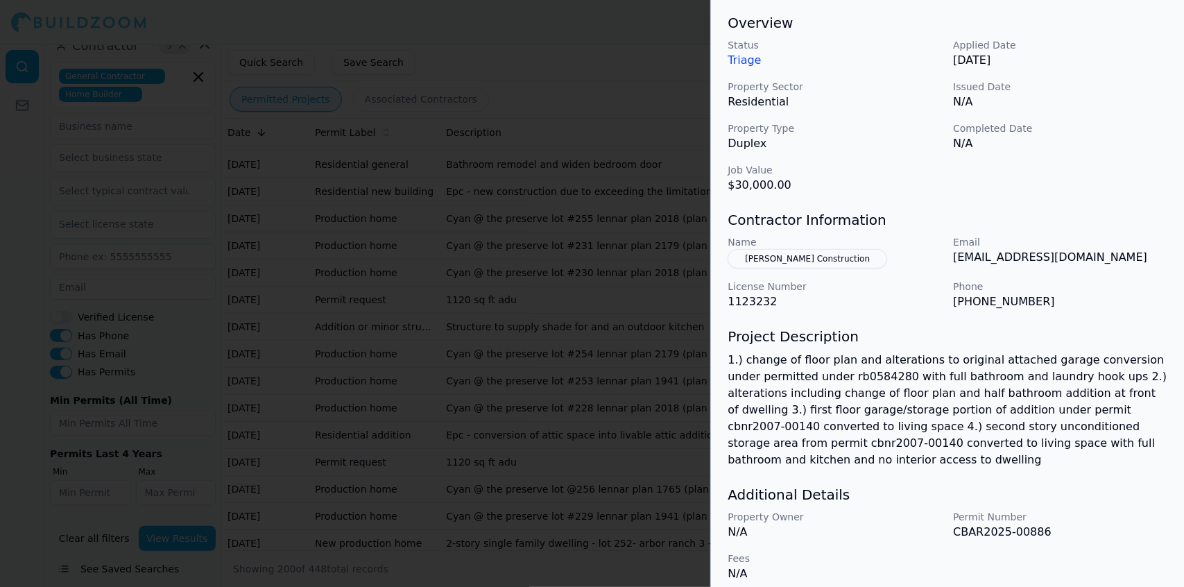
click at [478, 332] on div at bounding box center [592, 293] width 1184 height 587
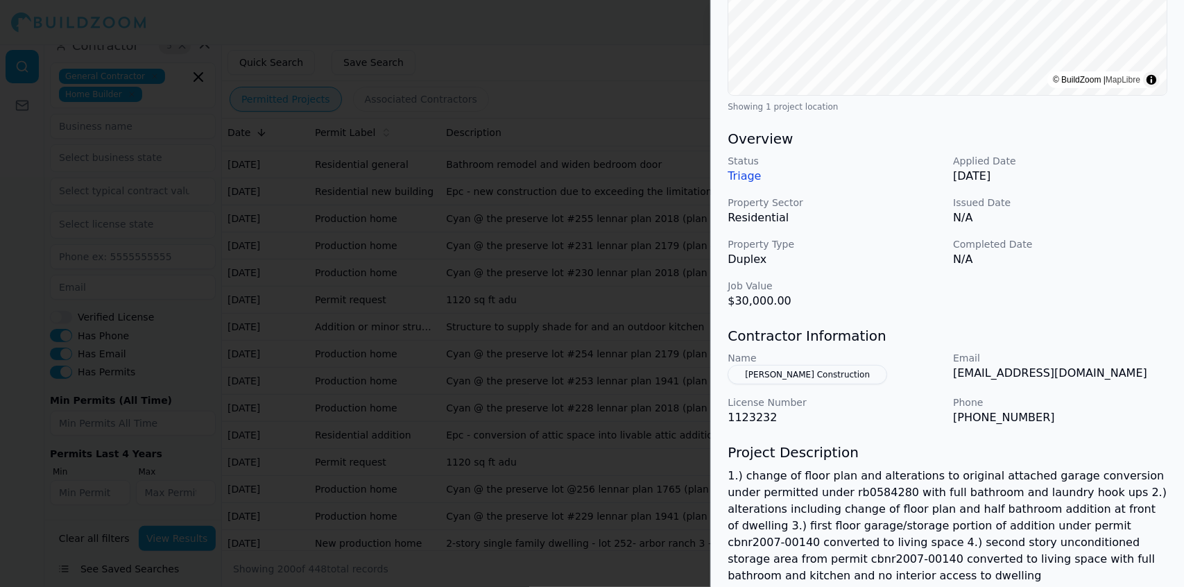
scroll to position [308, 0]
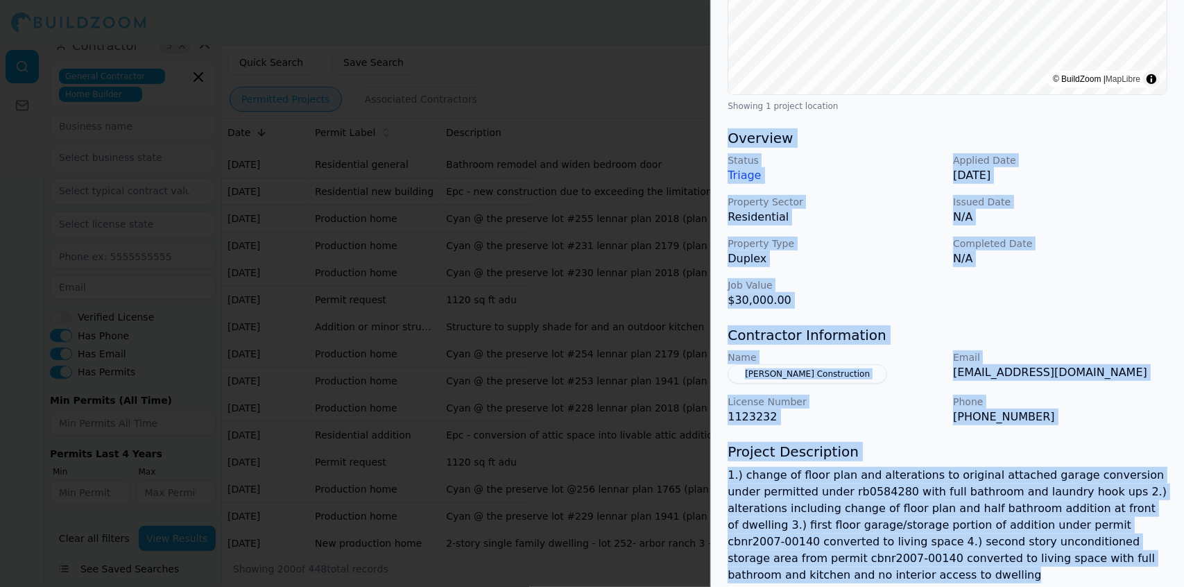
drag, startPoint x: 818, startPoint y: 572, endPoint x: 719, endPoint y: 135, distance: 448.3
click at [719, 135] on div "Bathroom Remodel Garage Construction Home Addition Kitchen Remodel Residential …" at bounding box center [947, 233] width 473 height 962
copy div "Overview Status Triage Applied Date [DATE] Property Sector Residential Issued D…"
click at [530, 94] on div at bounding box center [592, 293] width 1184 height 587
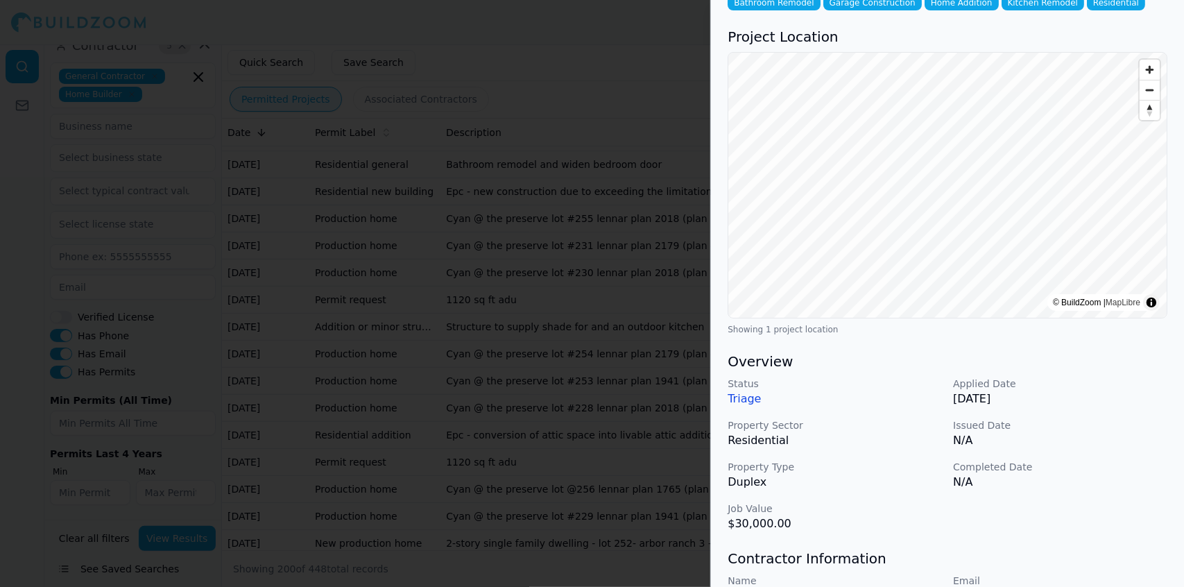
scroll to position [87, 0]
click at [543, 390] on div at bounding box center [592, 293] width 1184 height 587
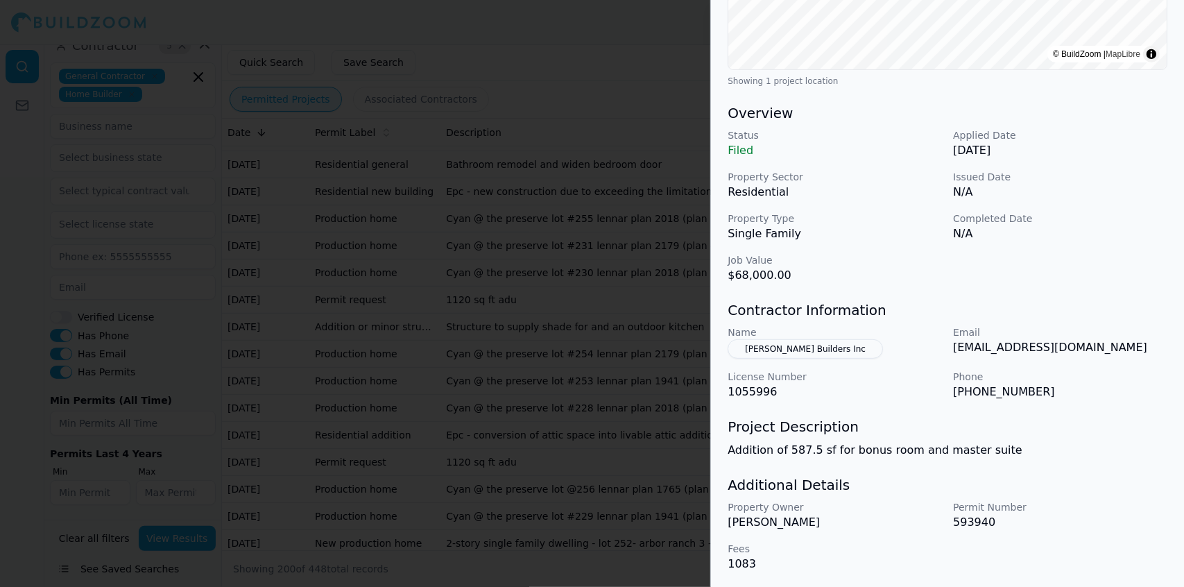
scroll to position [334, 0]
click at [659, 432] on div at bounding box center [592, 293] width 1184 height 587
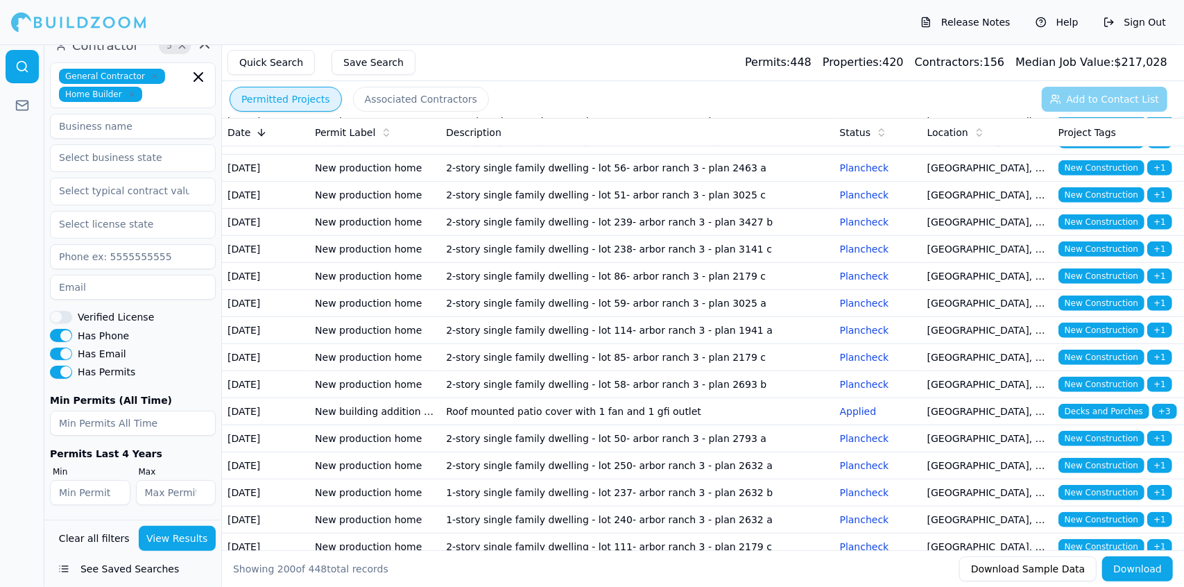
scroll to position [4188, 0]
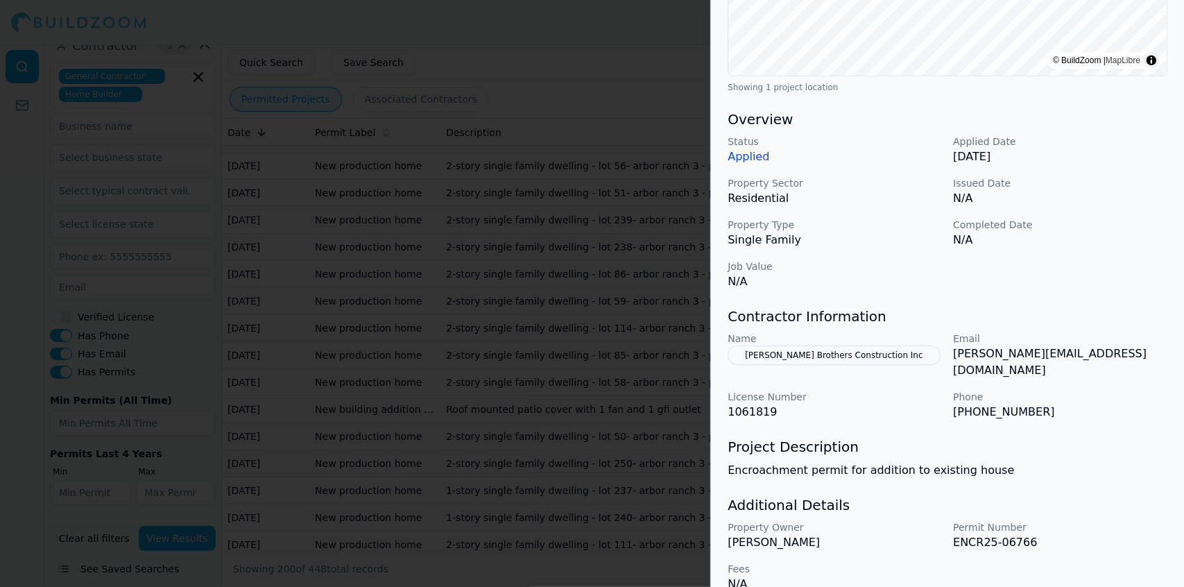
scroll to position [334, 0]
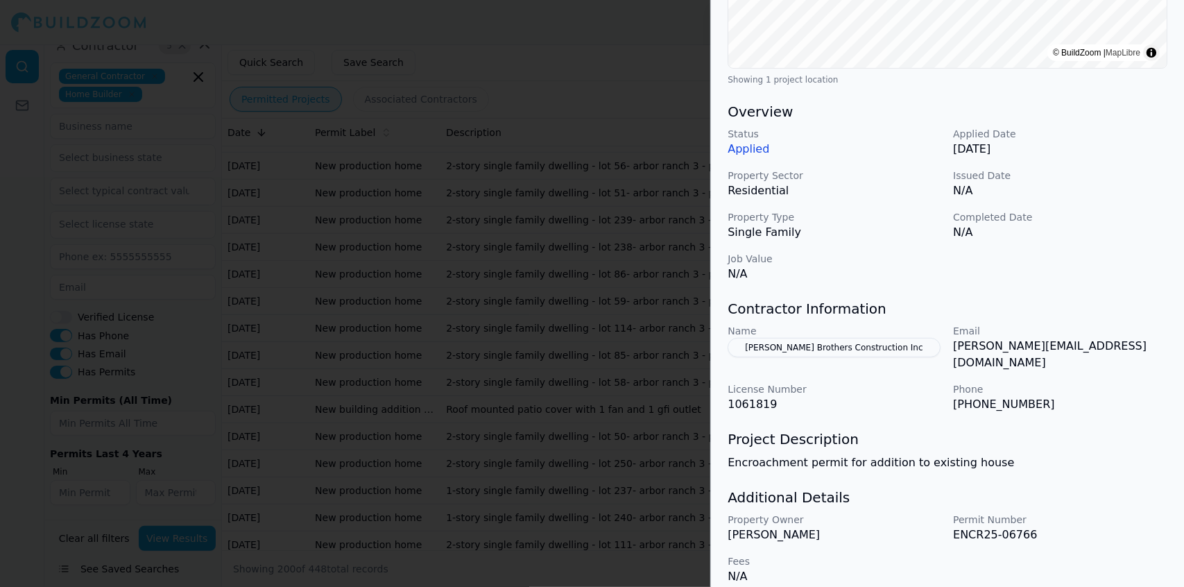
click at [1153, 527] on p "ENCR25-06766" at bounding box center [1060, 535] width 214 height 17
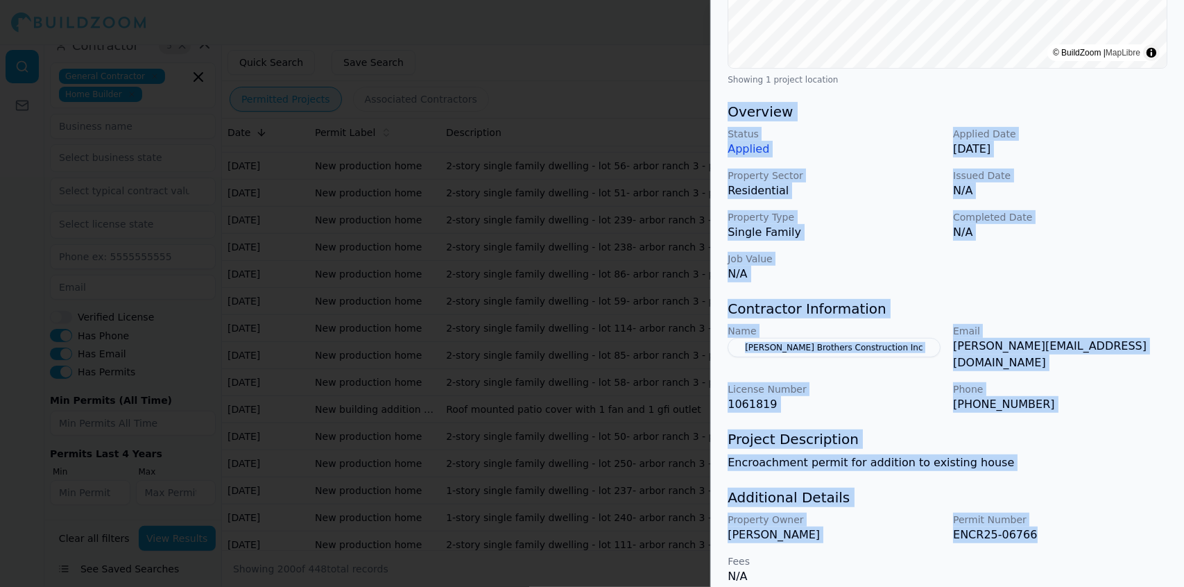
drag, startPoint x: 1035, startPoint y: 516, endPoint x: 730, endPoint y: 113, distance: 504.8
click at [730, 113] on div "Home Addition Residential Project Location © BuildZoom | MapLibre Showing 1 pro…" at bounding box center [947, 164] width 473 height 876
copy div "Overview Status Applied Applied Date [DATE] Property Sector Residential Issued …"
click at [456, 85] on div at bounding box center [592, 293] width 1184 height 587
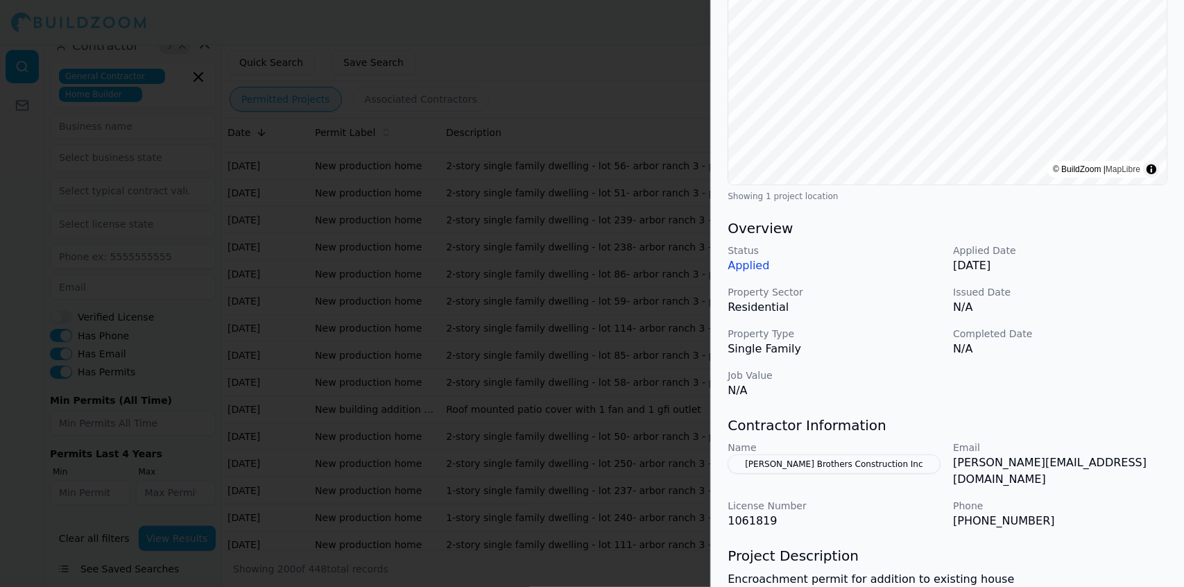
scroll to position [219, 0]
click at [640, 400] on div at bounding box center [592, 293] width 1184 height 587
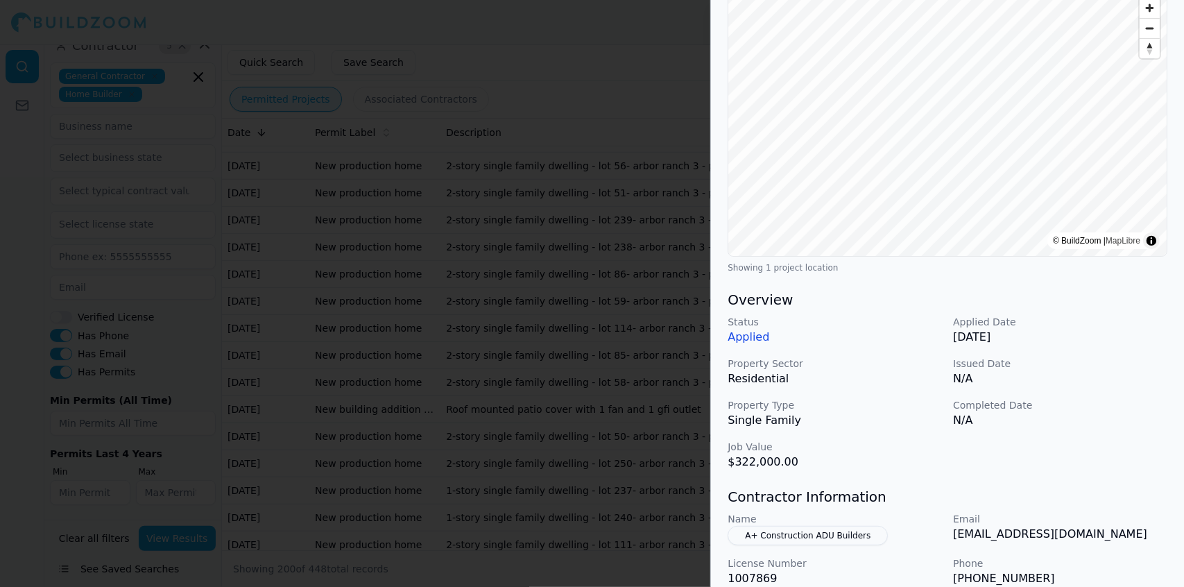
scroll to position [0, 0]
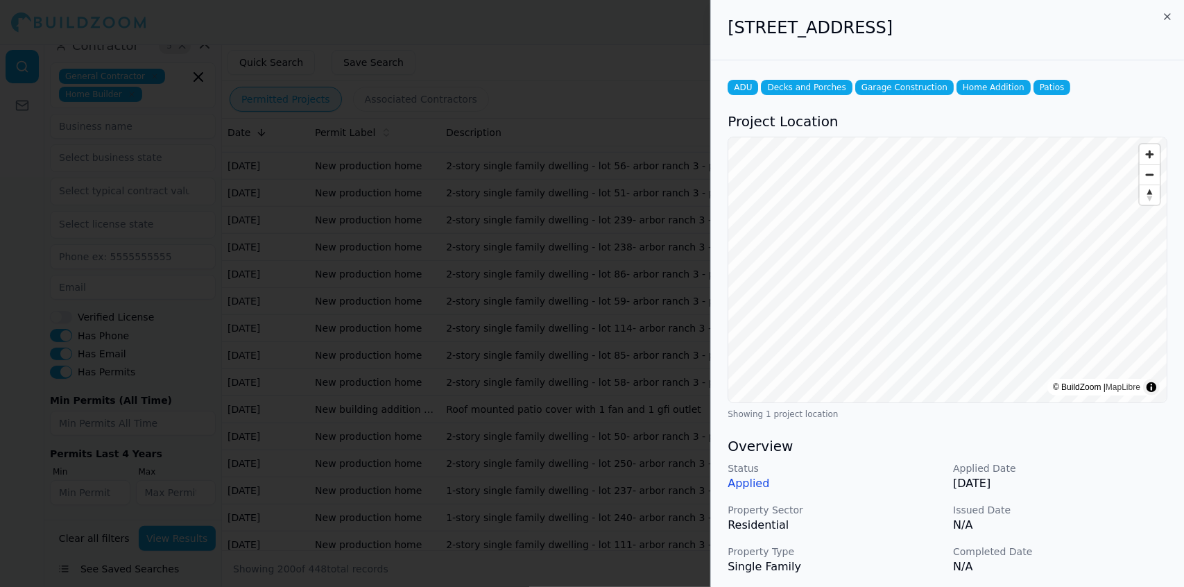
click at [595, 403] on div at bounding box center [592, 293] width 1184 height 587
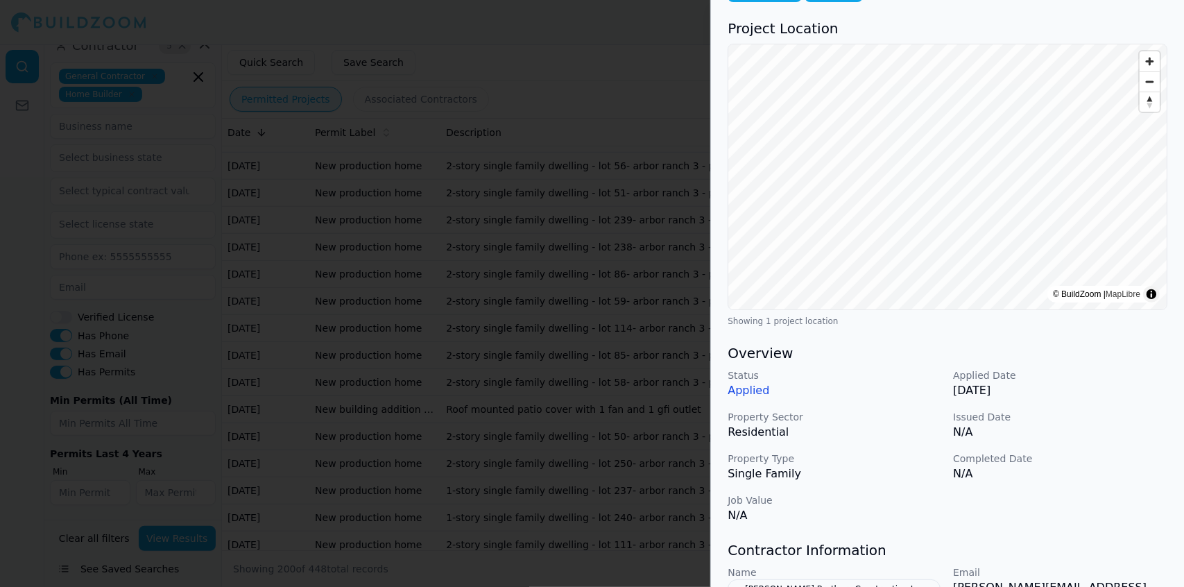
scroll to position [334, 0]
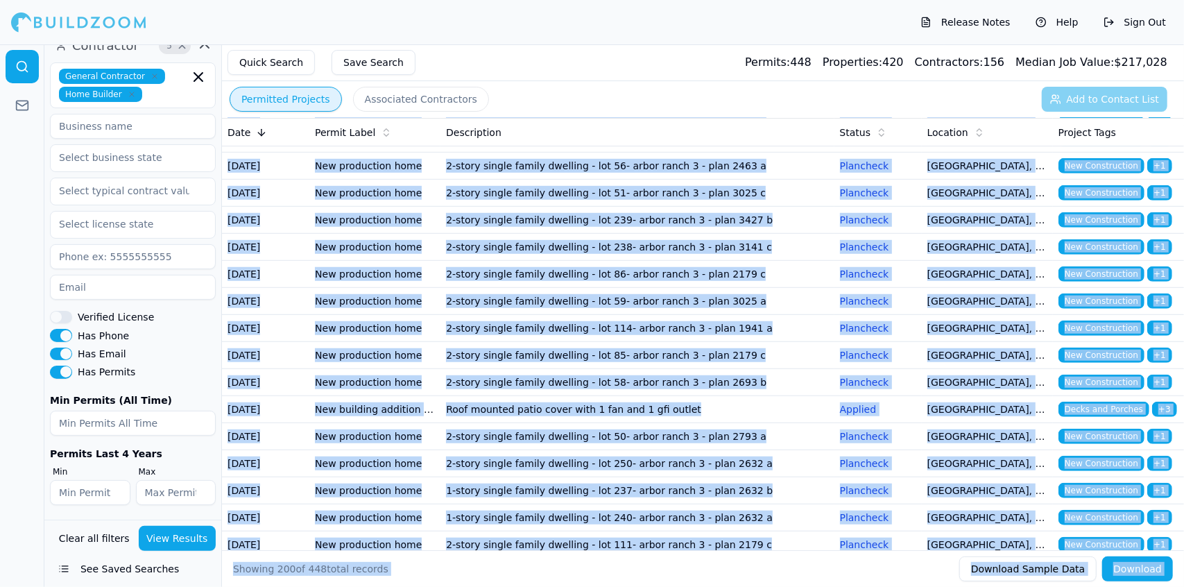
drag, startPoint x: 552, startPoint y: 324, endPoint x: 577, endPoint y: 310, distance: 28.6
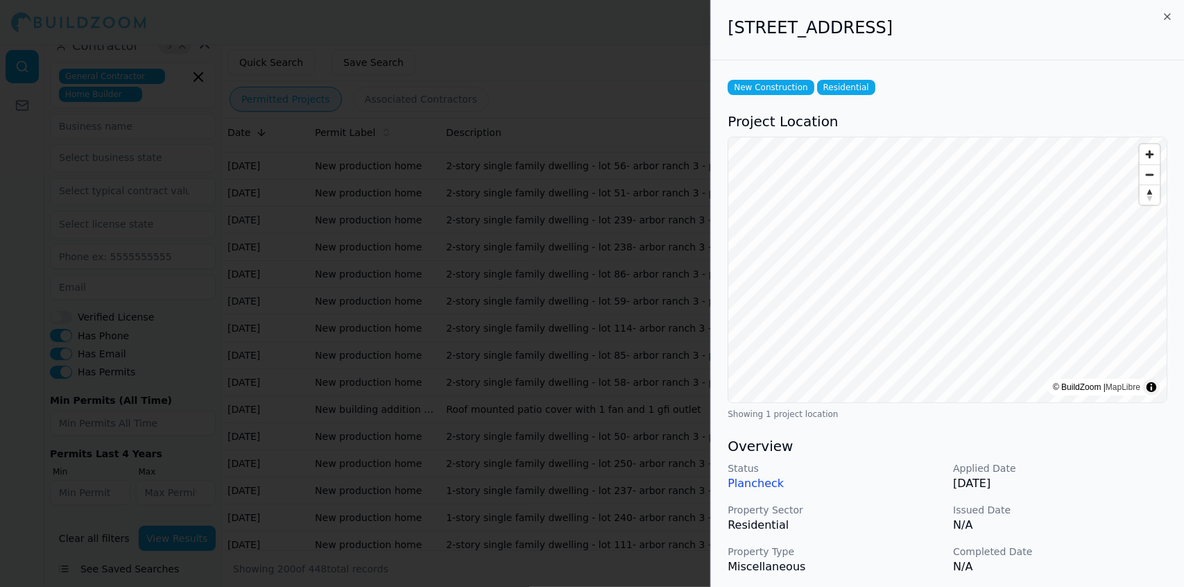
click at [648, 363] on div at bounding box center [592, 293] width 1184 height 587
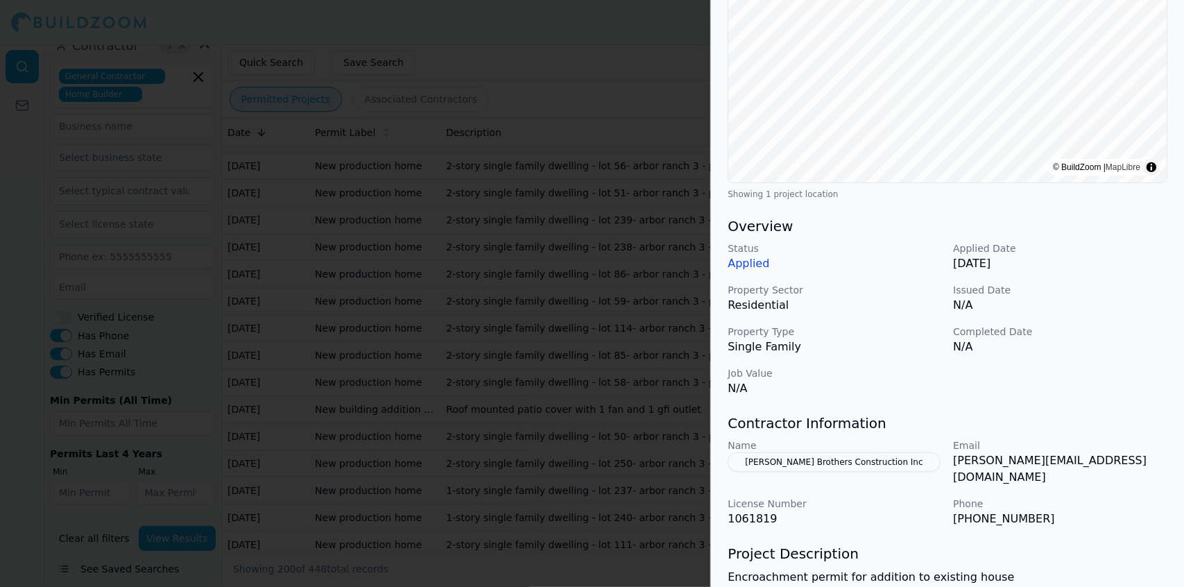
scroll to position [222, 0]
click at [1078, 330] on p "Completed Date" at bounding box center [1060, 330] width 214 height 14
click at [1071, 341] on p "N/A" at bounding box center [1060, 345] width 214 height 17
click at [620, 399] on div at bounding box center [592, 293] width 1184 height 587
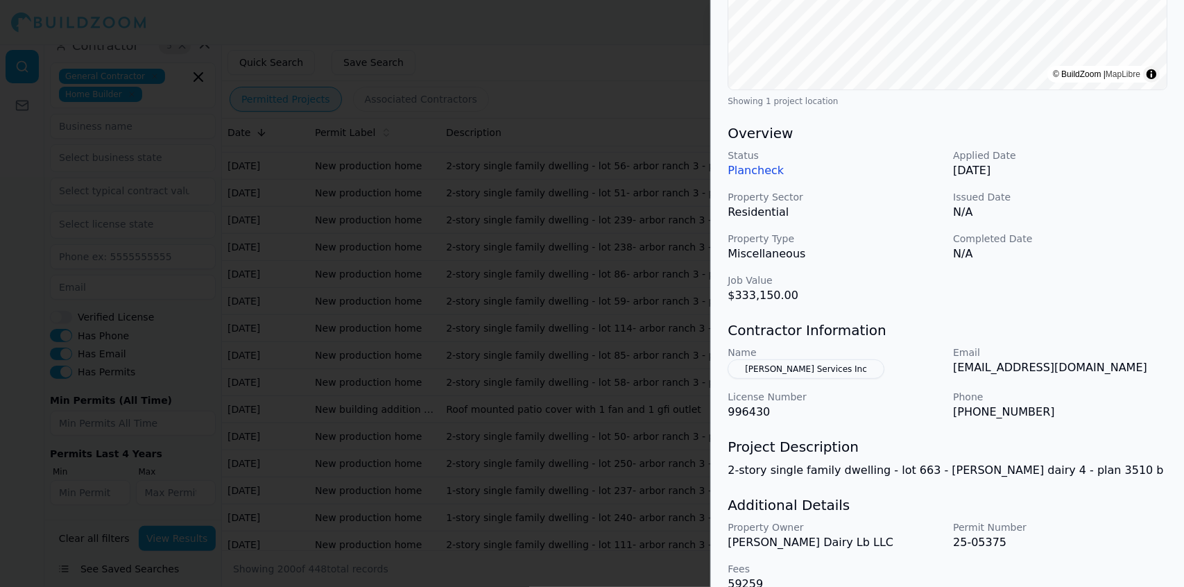
scroll to position [314, 0]
click at [550, 303] on div at bounding box center [592, 293] width 1184 height 587
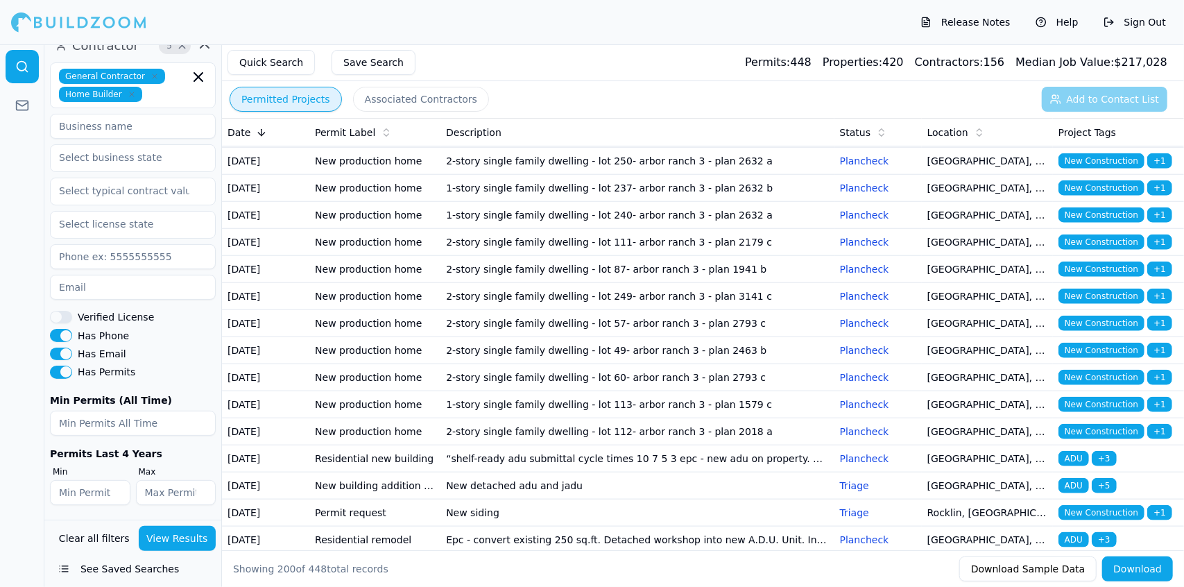
scroll to position [4492, 0]
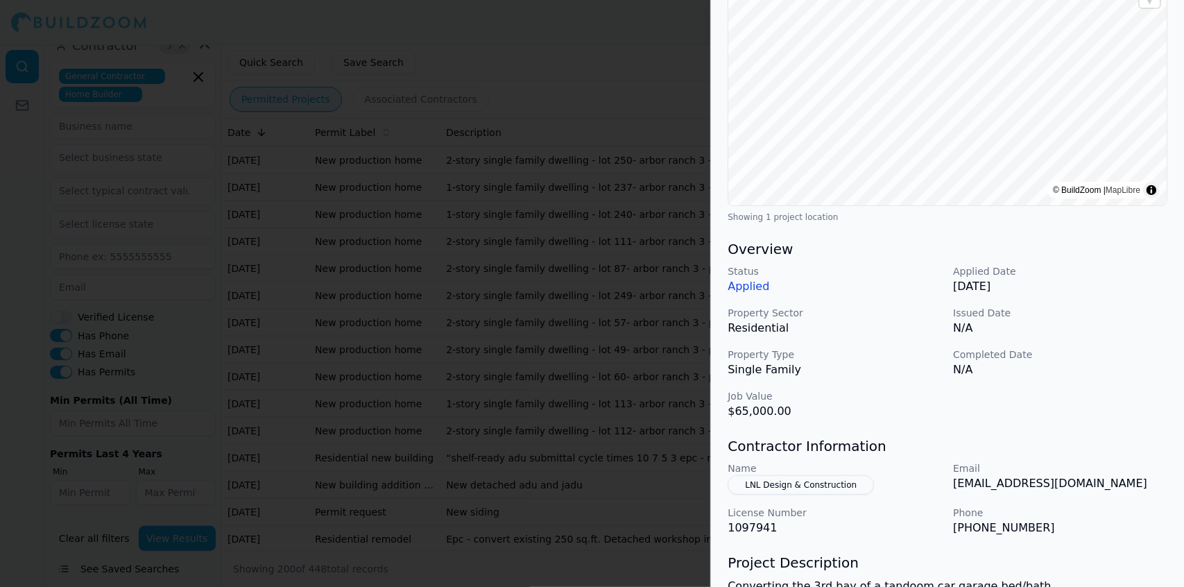
scroll to position [211, 0]
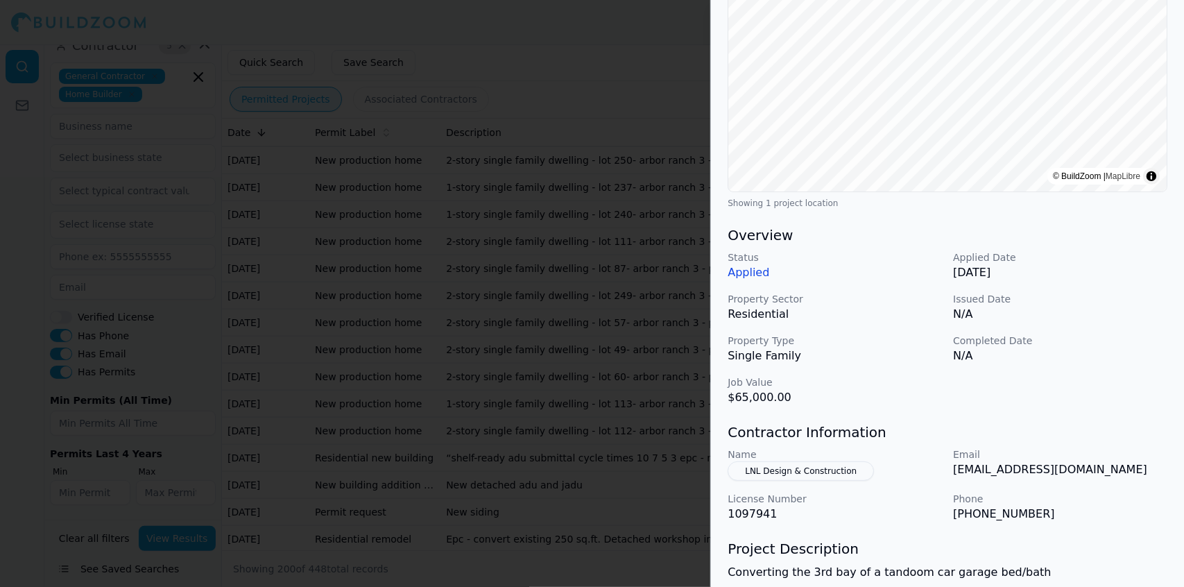
click at [838, 460] on p "Name" at bounding box center [835, 455] width 214 height 14
click at [829, 468] on button "LNL Design & Construction" at bounding box center [801, 470] width 146 height 19
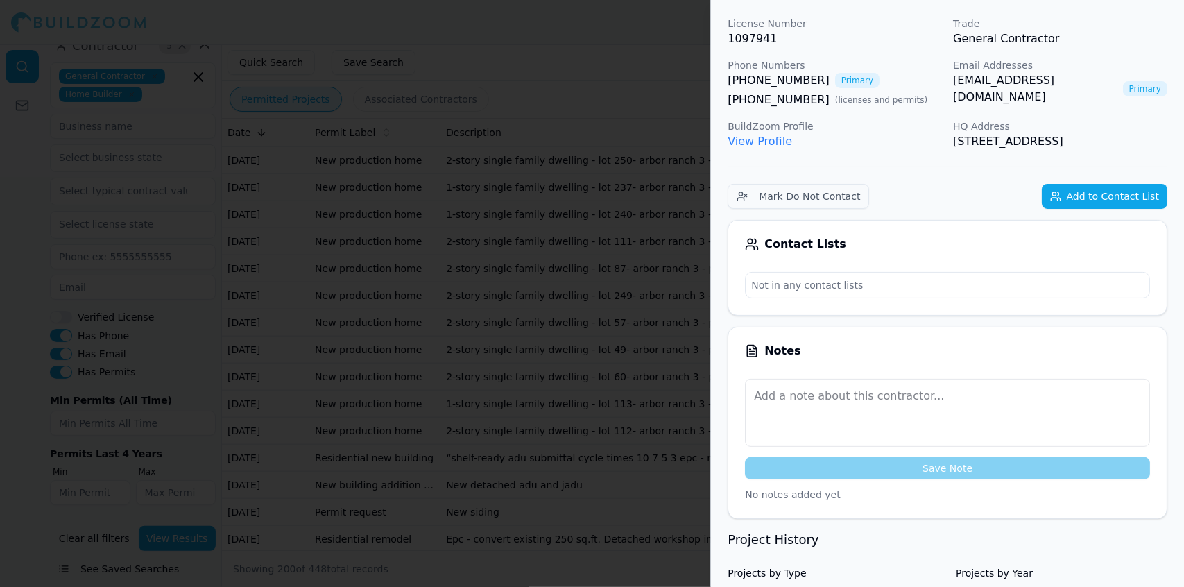
scroll to position [0, 0]
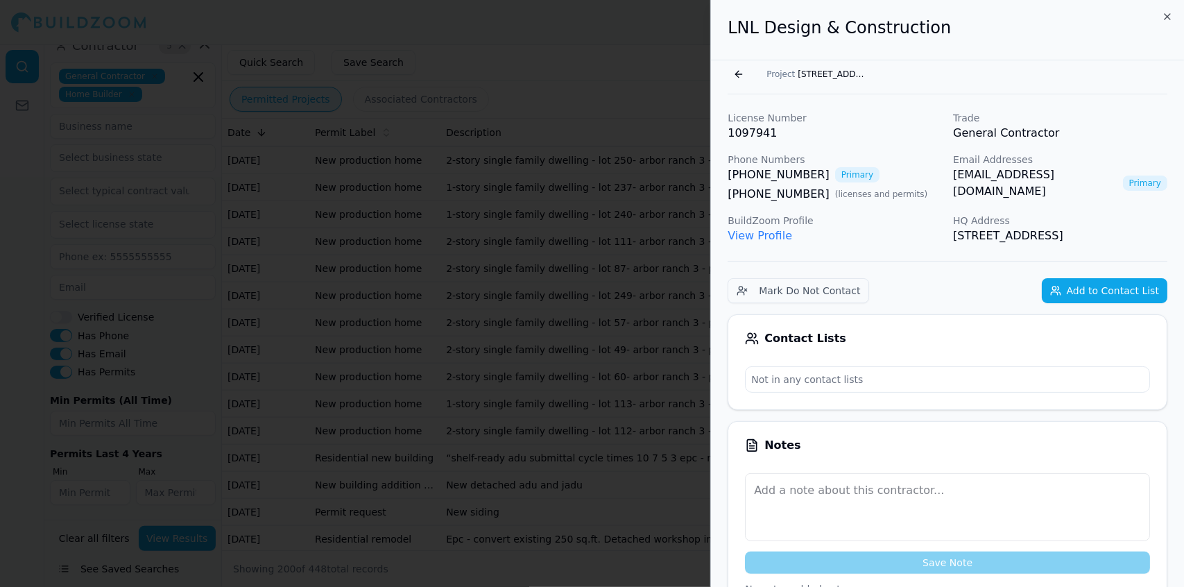
drag, startPoint x: 1139, startPoint y: 173, endPoint x: 951, endPoint y: 187, distance: 188.6
click at [951, 187] on div "License Number 1097941 Trade General Contractor Phone Numbers [PHONE_NUMBER] Pr…" at bounding box center [948, 177] width 440 height 133
copy link "[EMAIL_ADDRESS][DOMAIN_NAME]"
click at [912, 241] on p "View Profile" at bounding box center [835, 236] width 214 height 17
drag, startPoint x: 1155, startPoint y: 235, endPoint x: 720, endPoint y: 35, distance: 478.4
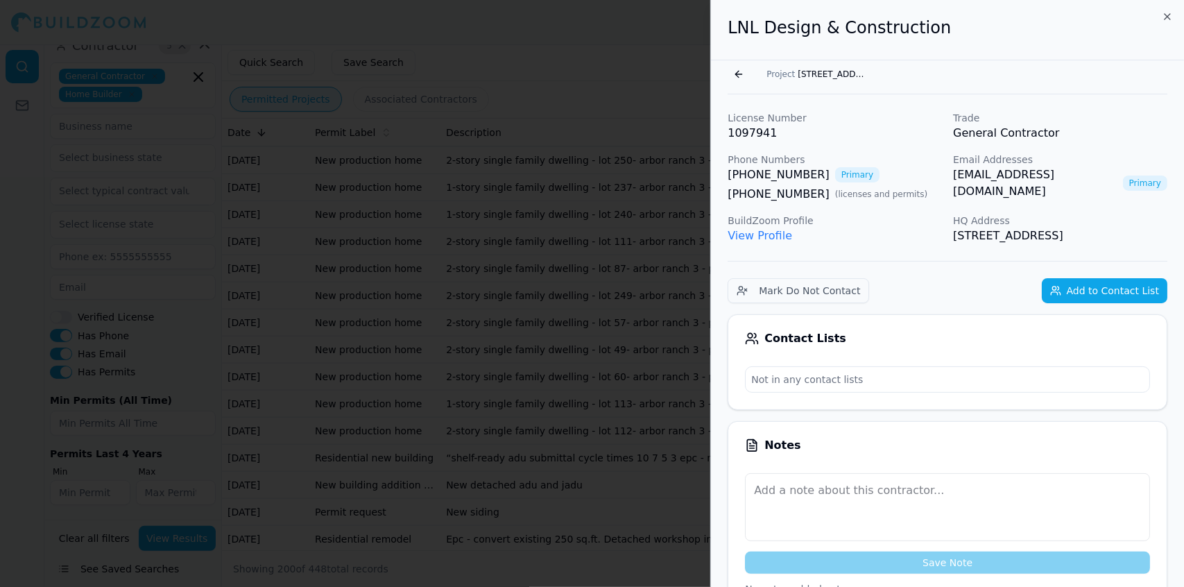
copy div "LNL Design & Construction Go back Project [STREET_ADDRESS] License Number 10979…"
